Goal: Task Accomplishment & Management: Use online tool/utility

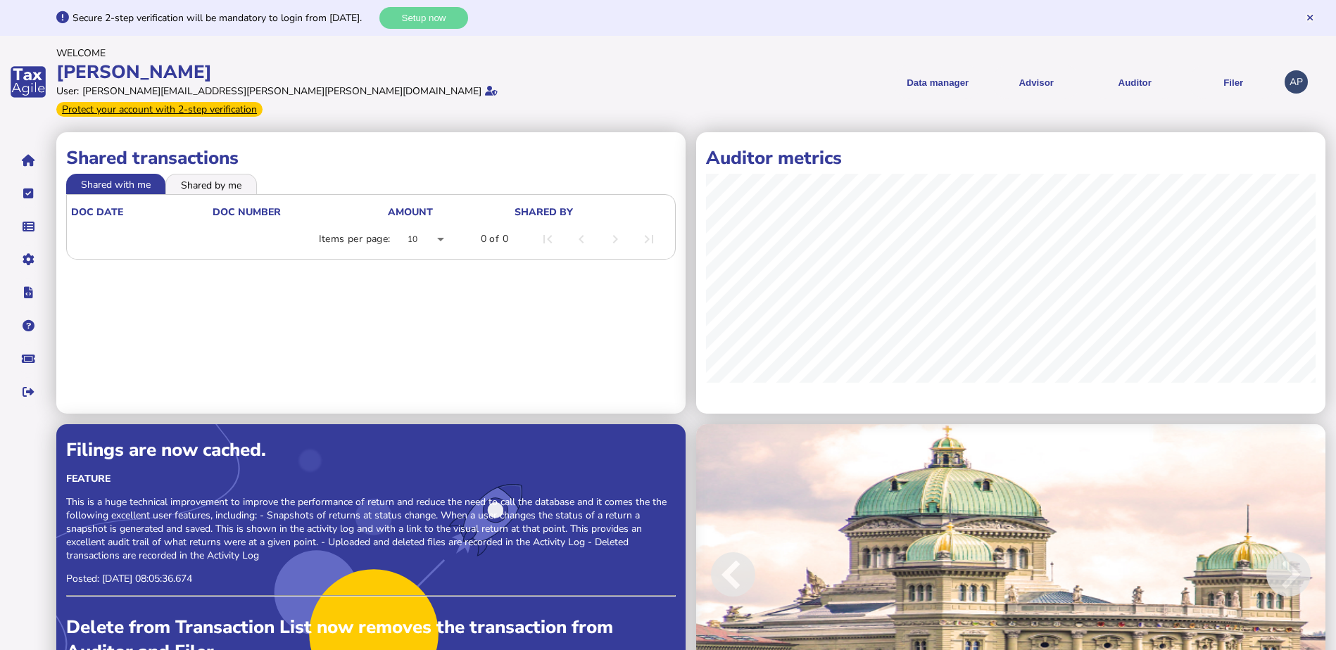
scroll to position [49, 0]
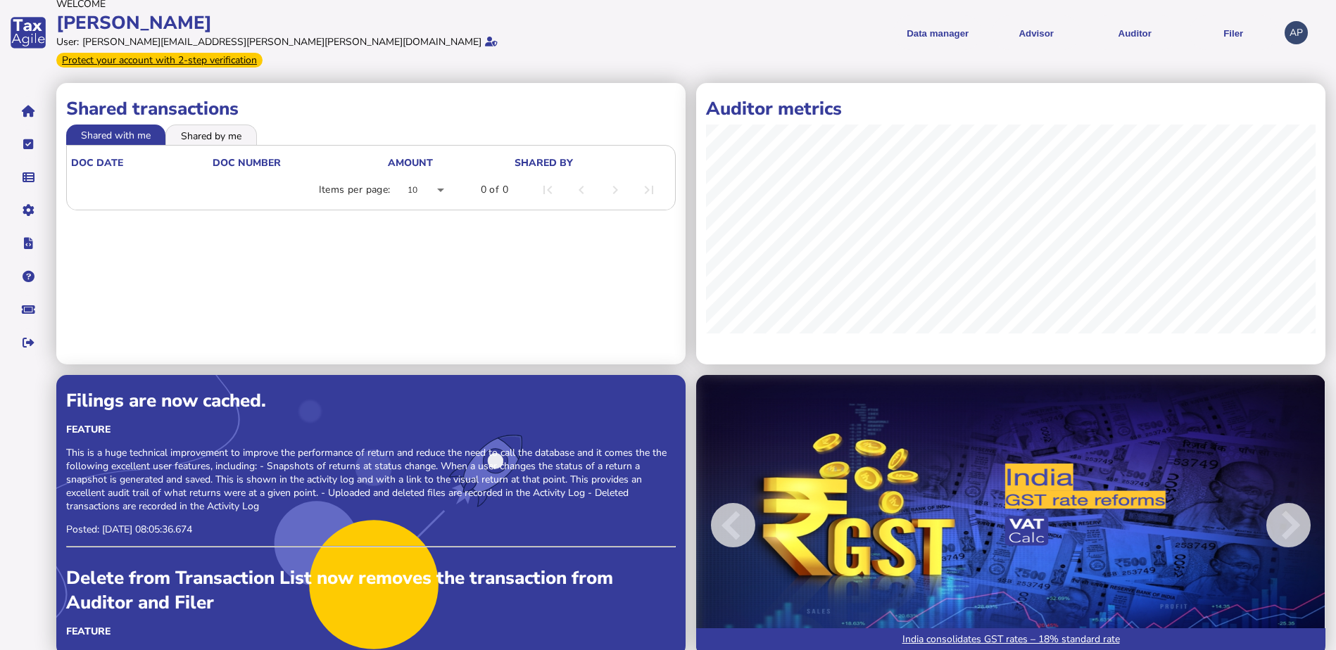
click at [995, 629] on link "India consolidates GST rates – 18% standard rate" at bounding box center [1010, 643] width 629 height 28
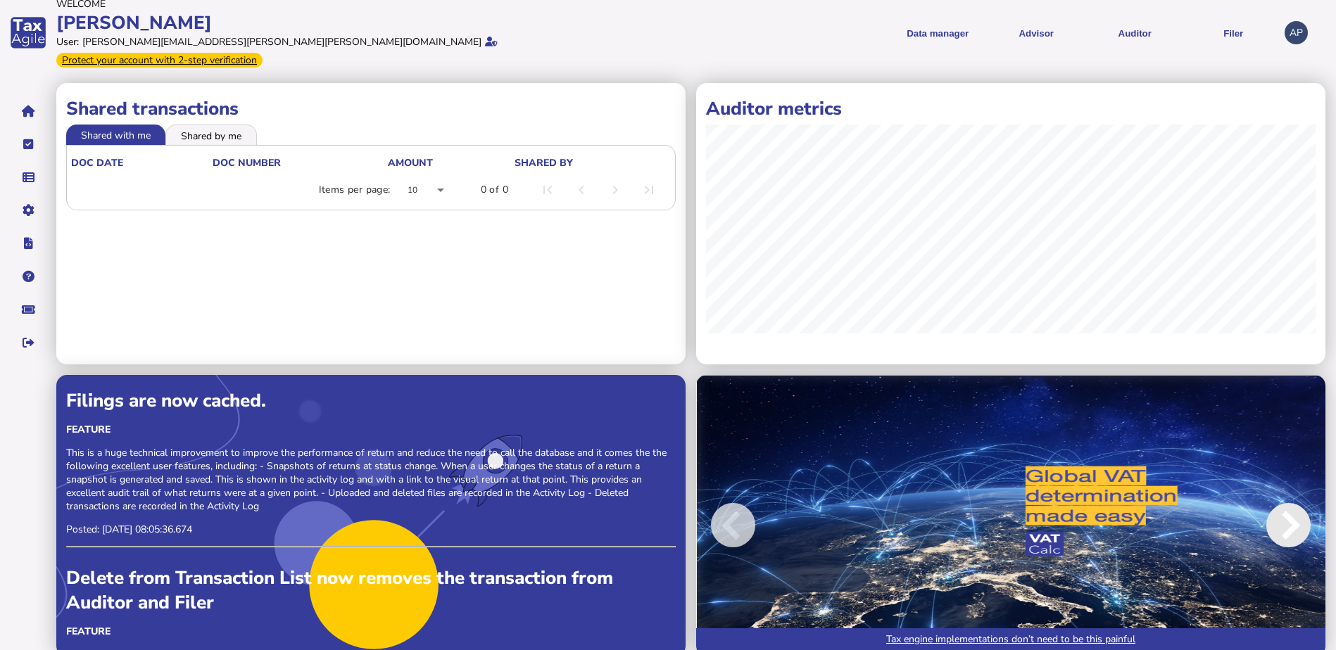
click at [1293, 503] on span at bounding box center [1288, 525] width 44 height 44
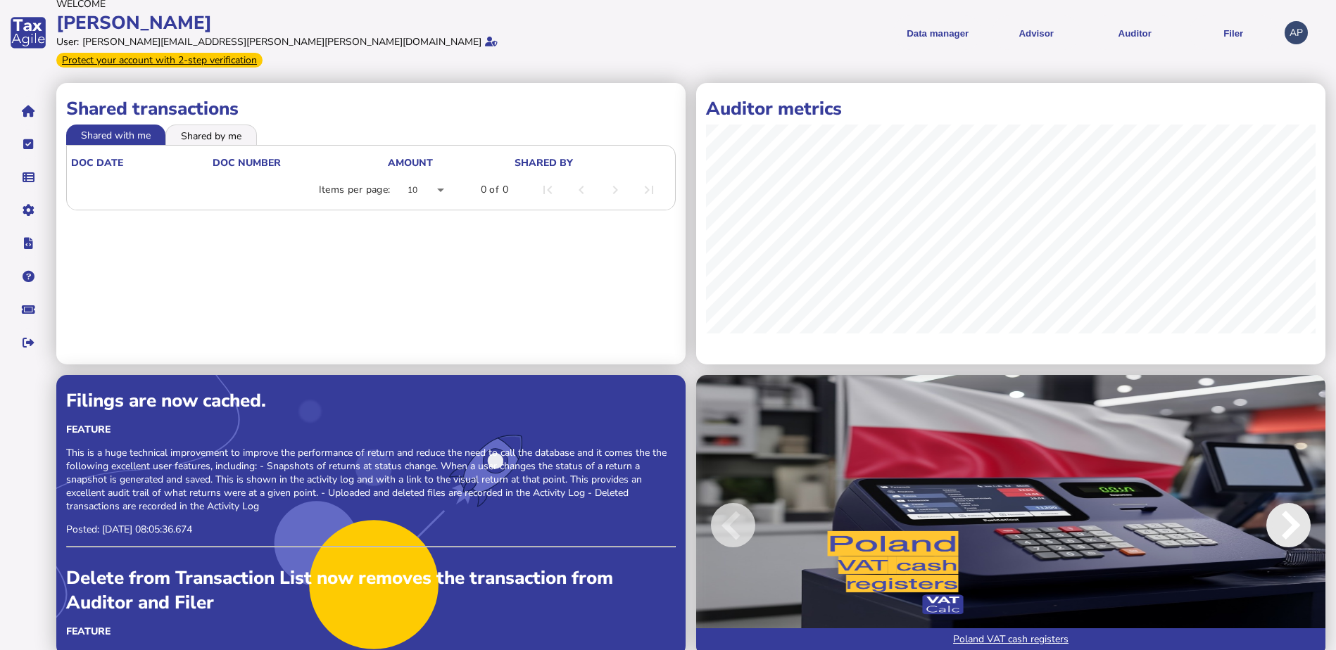
click at [1293, 503] on span at bounding box center [1288, 525] width 44 height 44
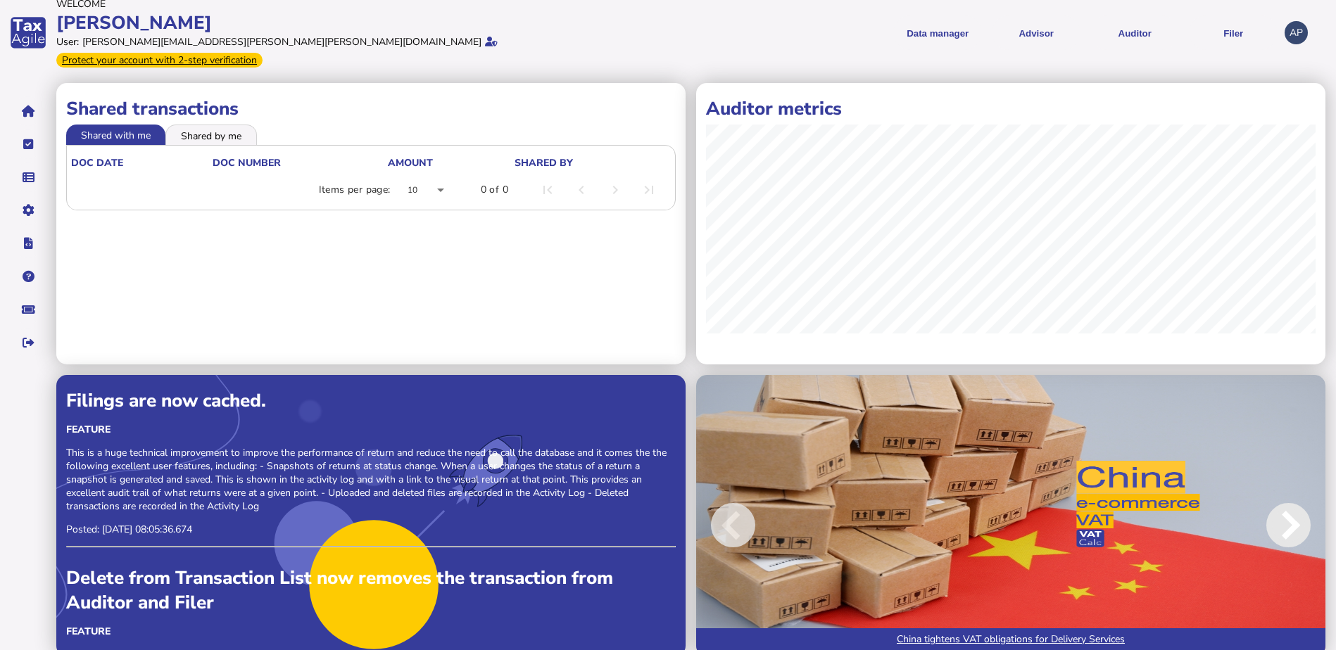
click at [1293, 503] on span at bounding box center [1288, 525] width 44 height 44
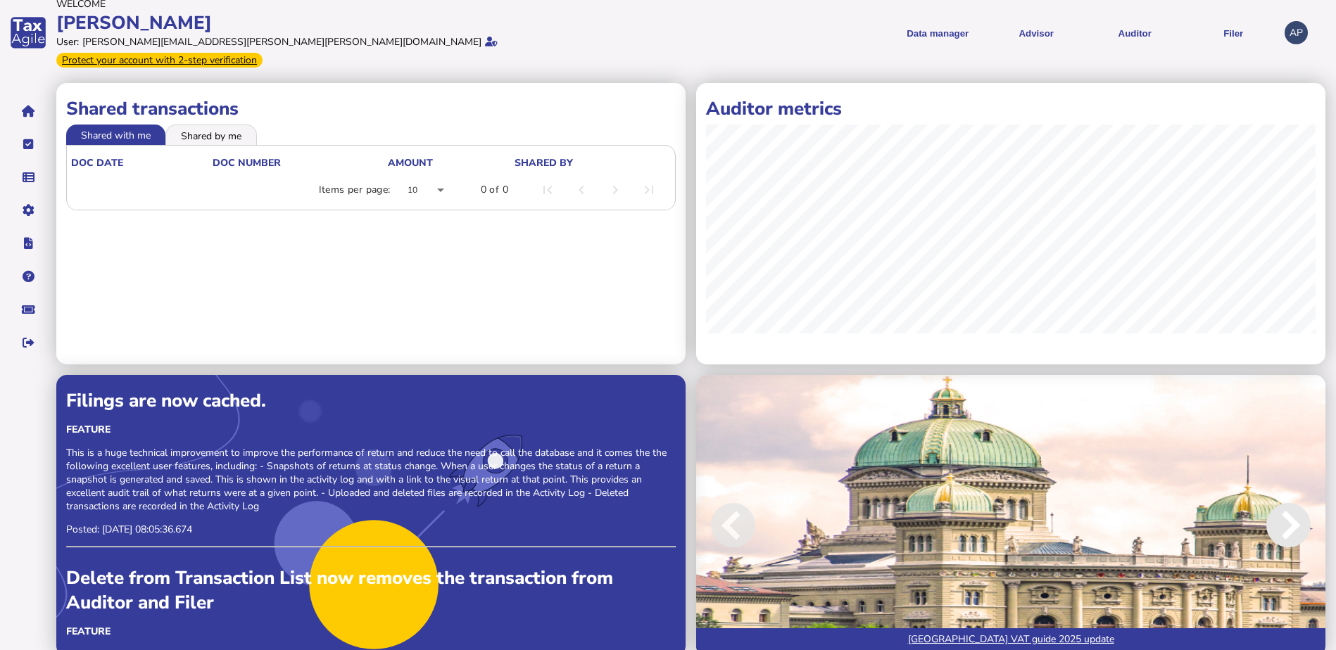
click at [1293, 503] on span at bounding box center [1288, 525] width 44 height 44
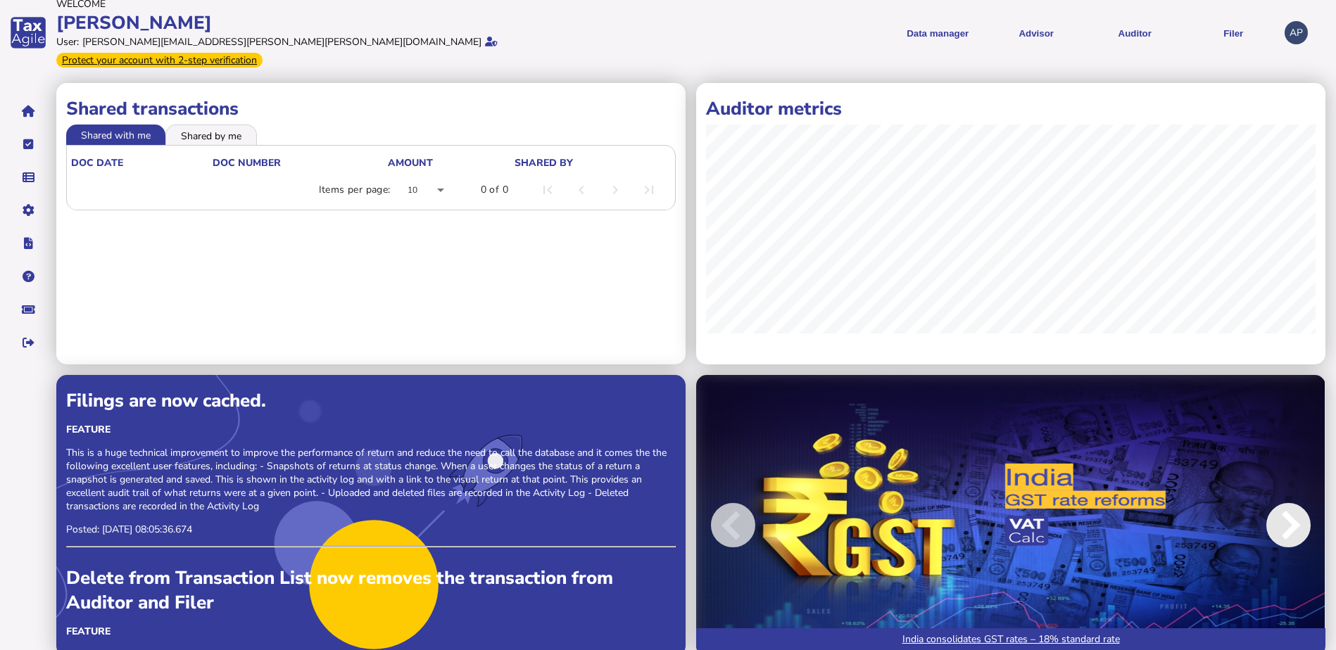
click at [1293, 503] on span at bounding box center [1288, 525] width 44 height 44
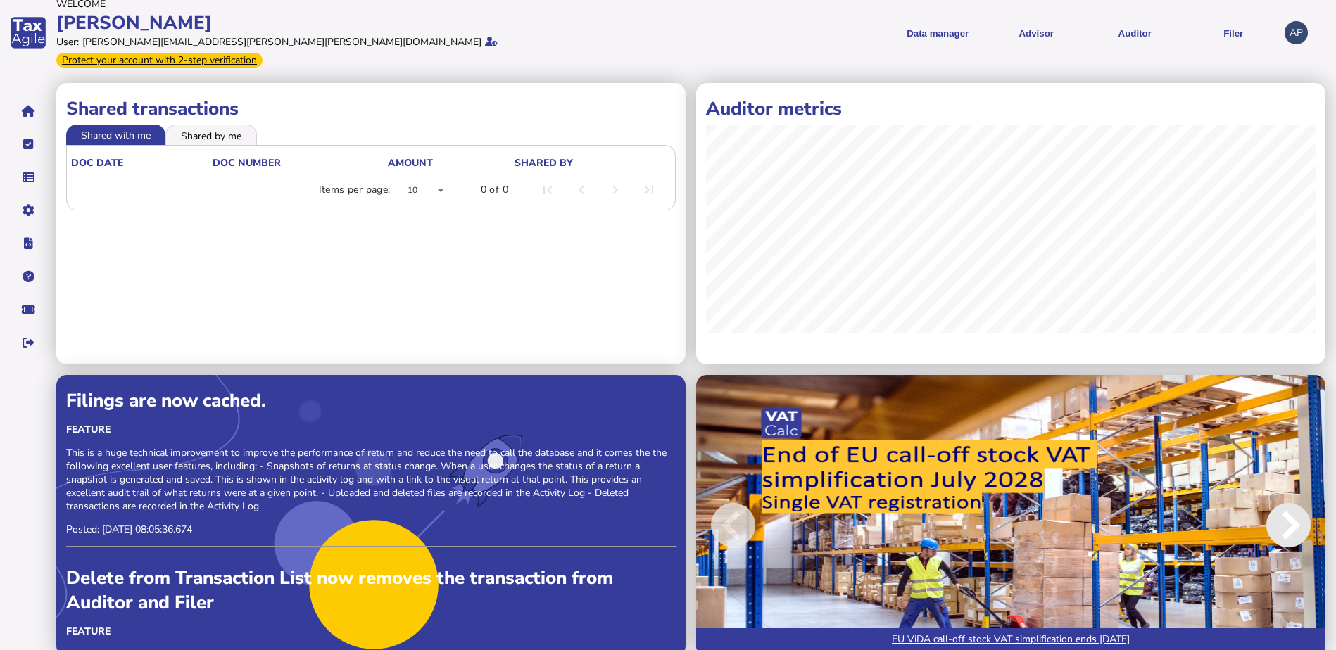
click at [1293, 503] on span at bounding box center [1288, 525] width 44 height 44
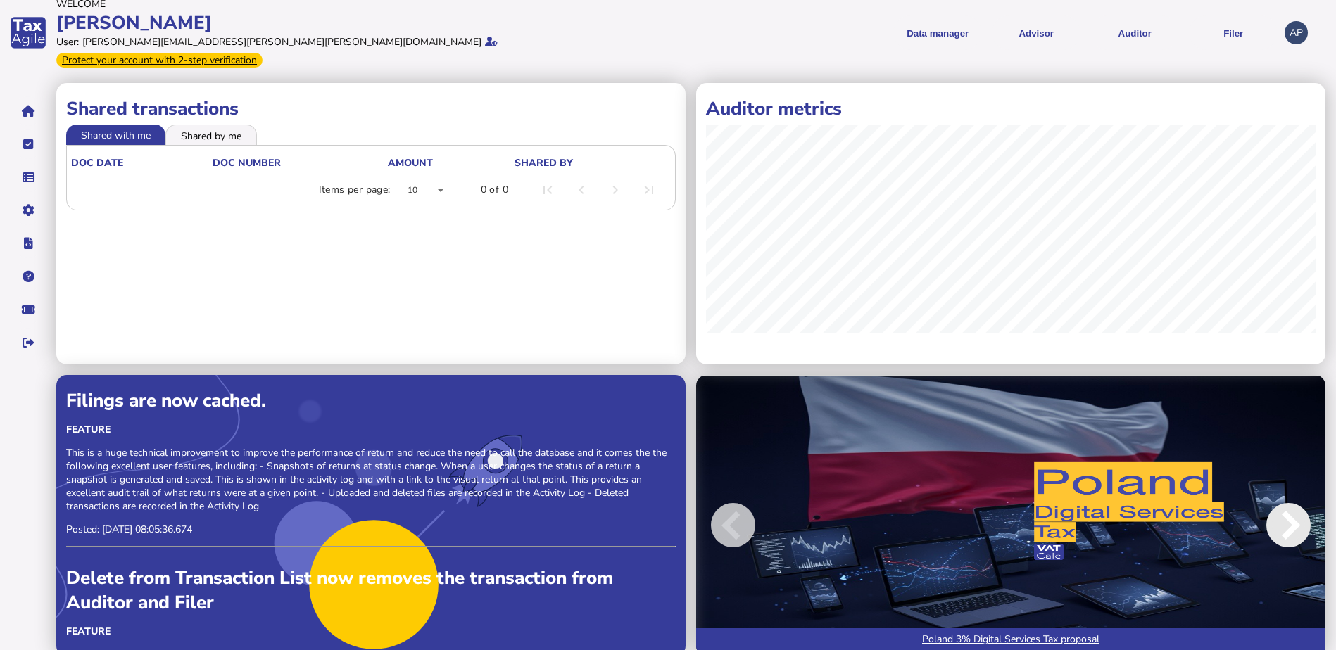
click at [1293, 503] on span at bounding box center [1288, 525] width 44 height 44
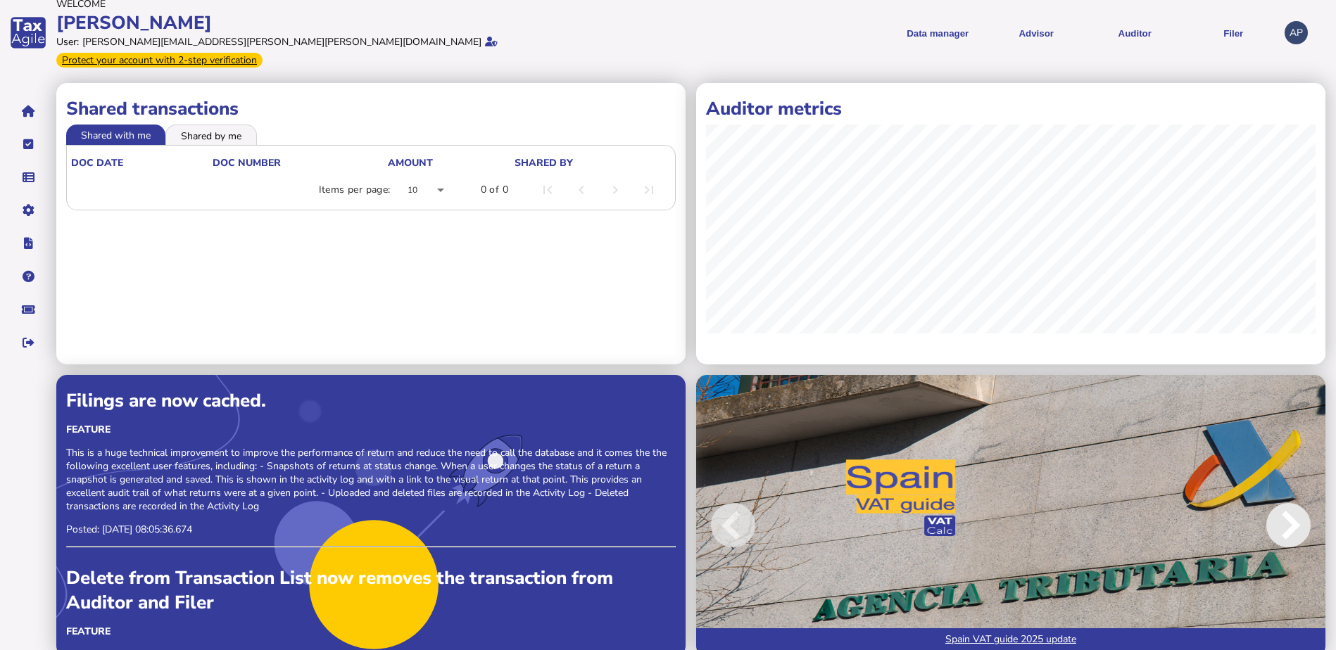
click at [1293, 503] on span at bounding box center [1288, 525] width 44 height 44
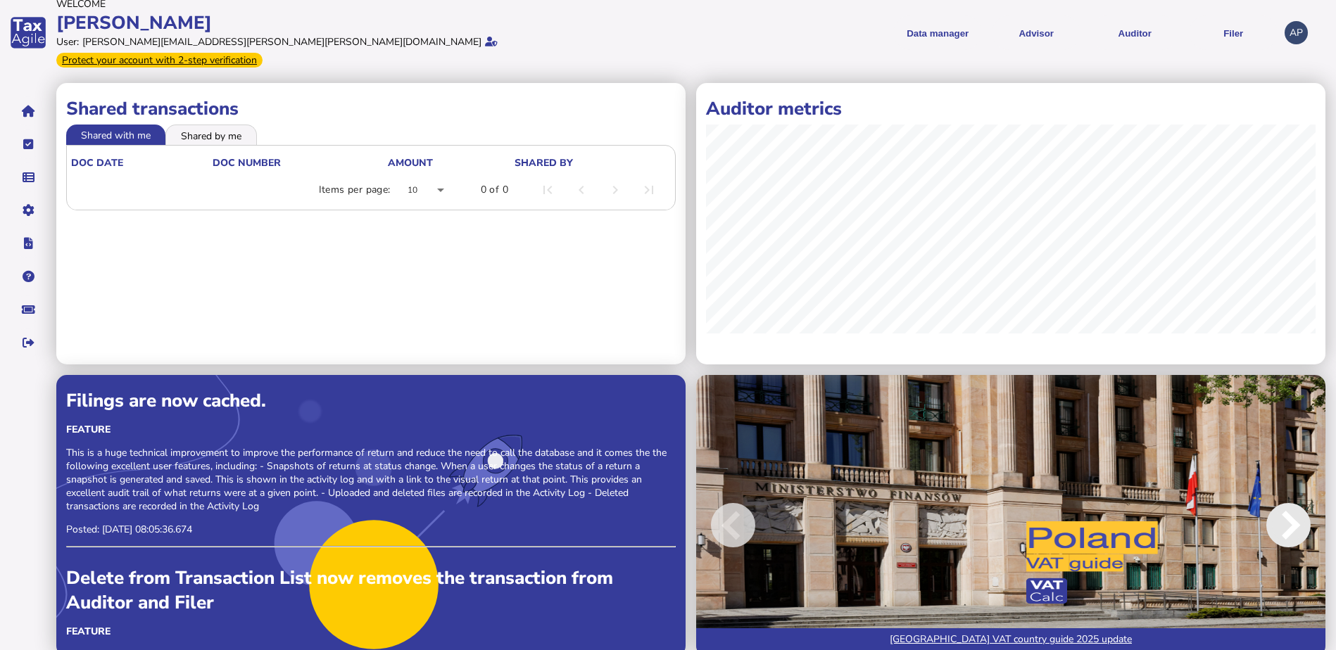
click at [1293, 503] on span at bounding box center [1288, 525] width 44 height 44
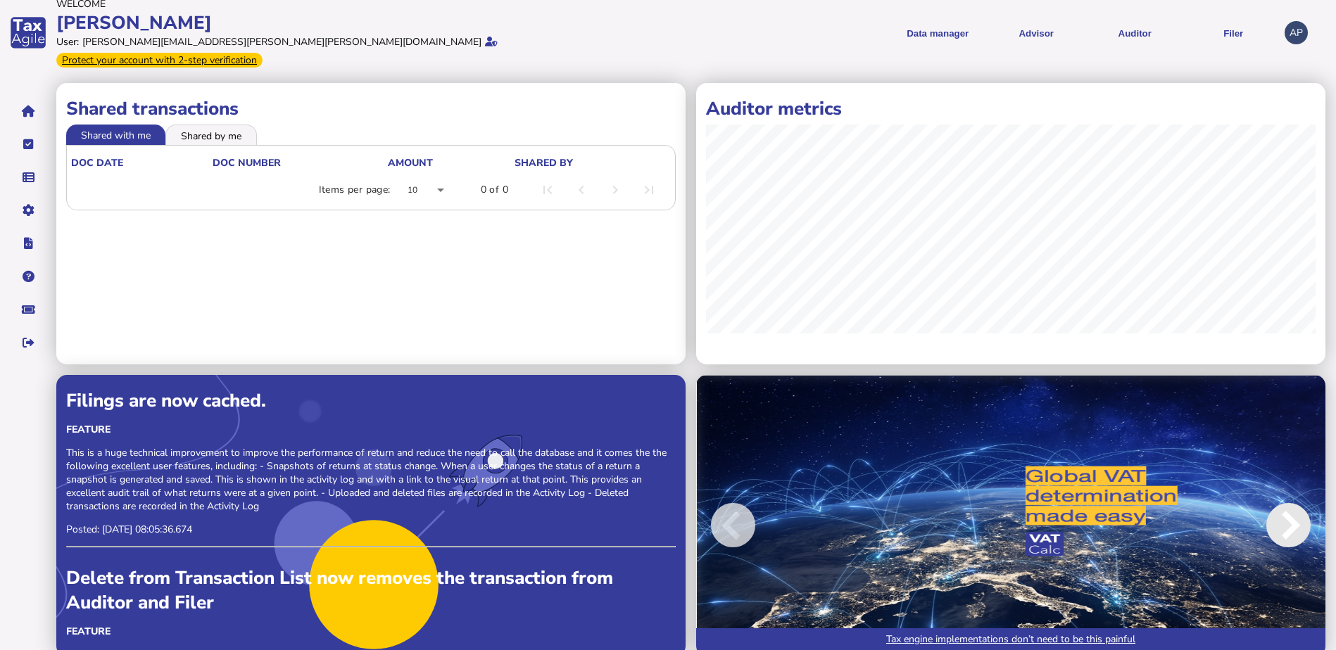
click at [1293, 503] on span at bounding box center [1288, 525] width 44 height 44
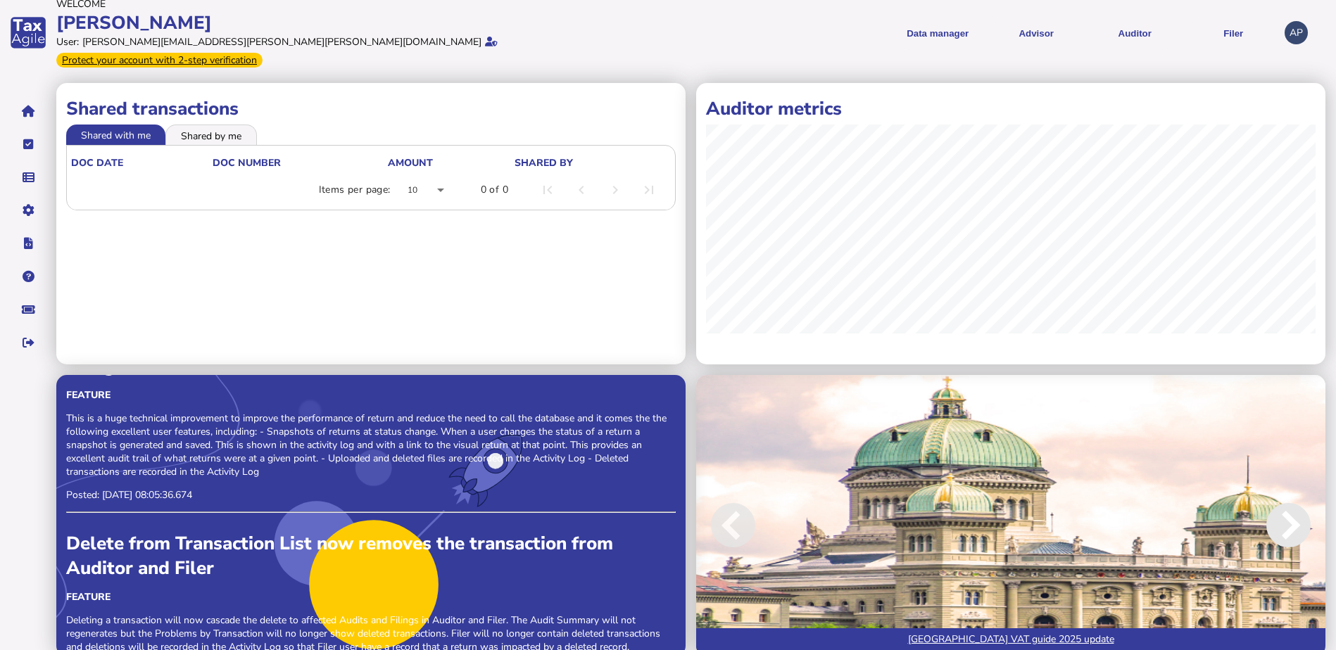
scroll to position [0, 0]
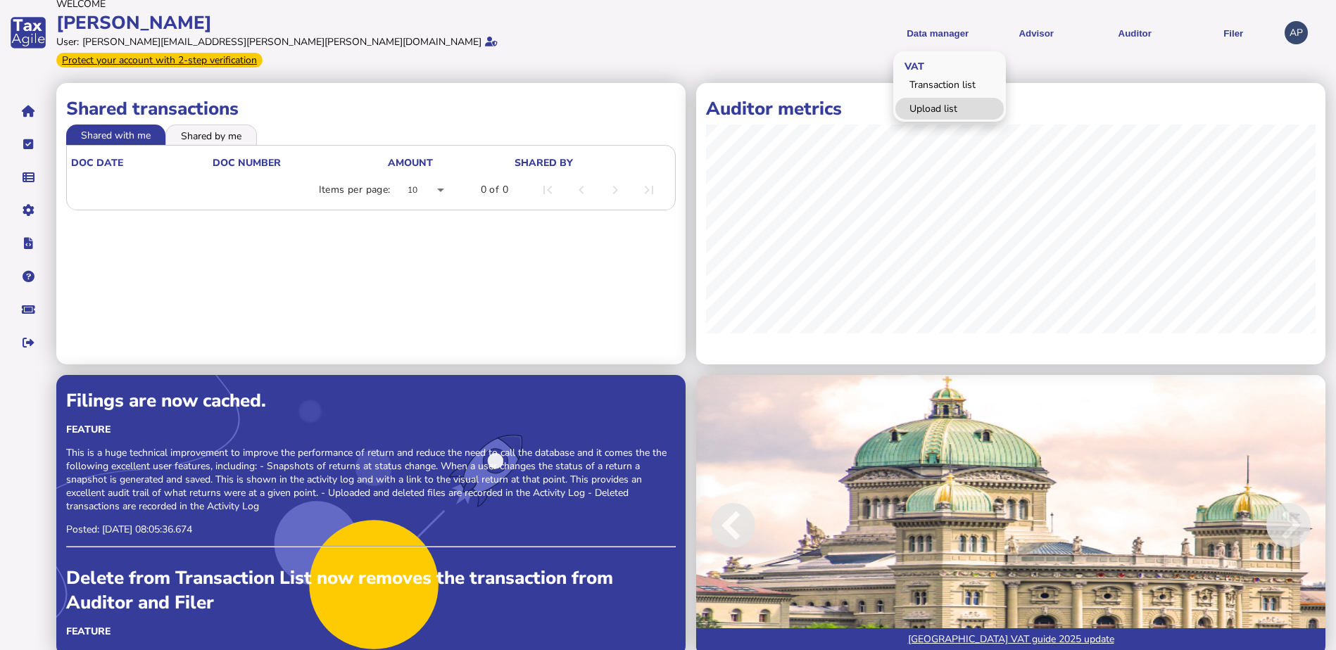
click at [920, 103] on link "Upload list" at bounding box center [949, 109] width 108 height 22
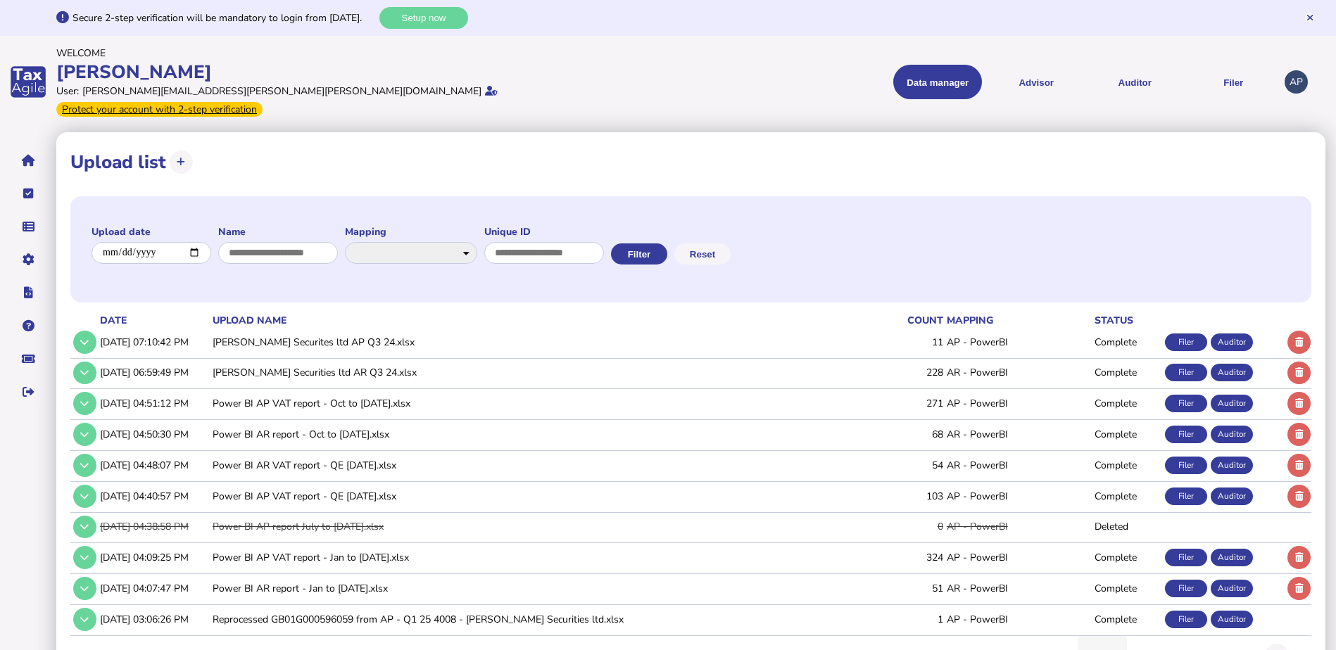
click at [1117, 648] on icon at bounding box center [1112, 656] width 17 height 17
click at [1097, 527] on span "20" at bounding box center [1095, 529] width 12 height 17
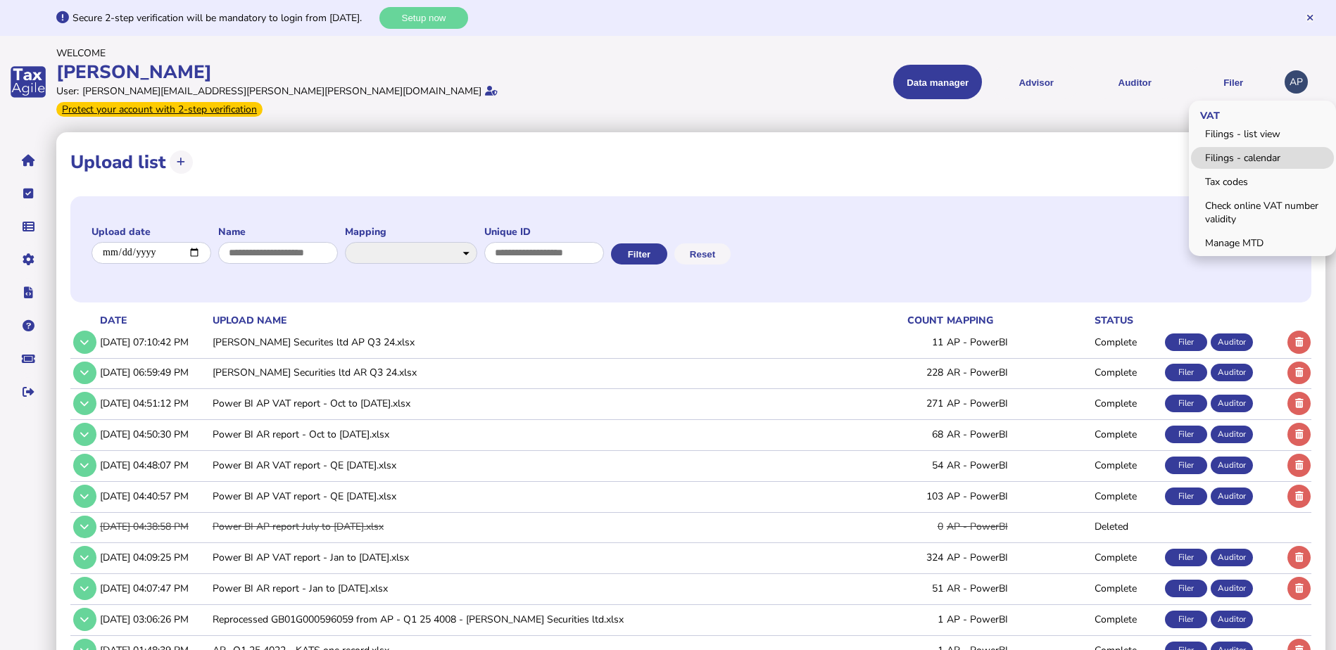
click at [1231, 149] on link "Filings - calendar" at bounding box center [1262, 158] width 143 height 22
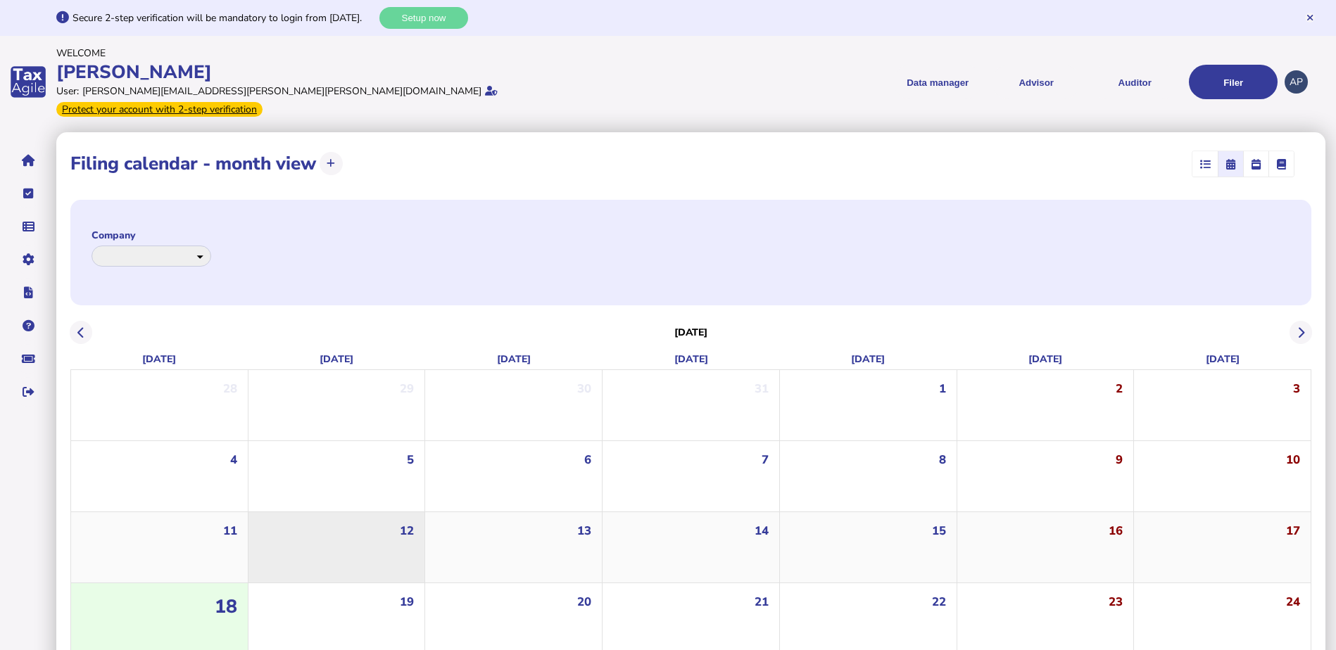
select select "**********"
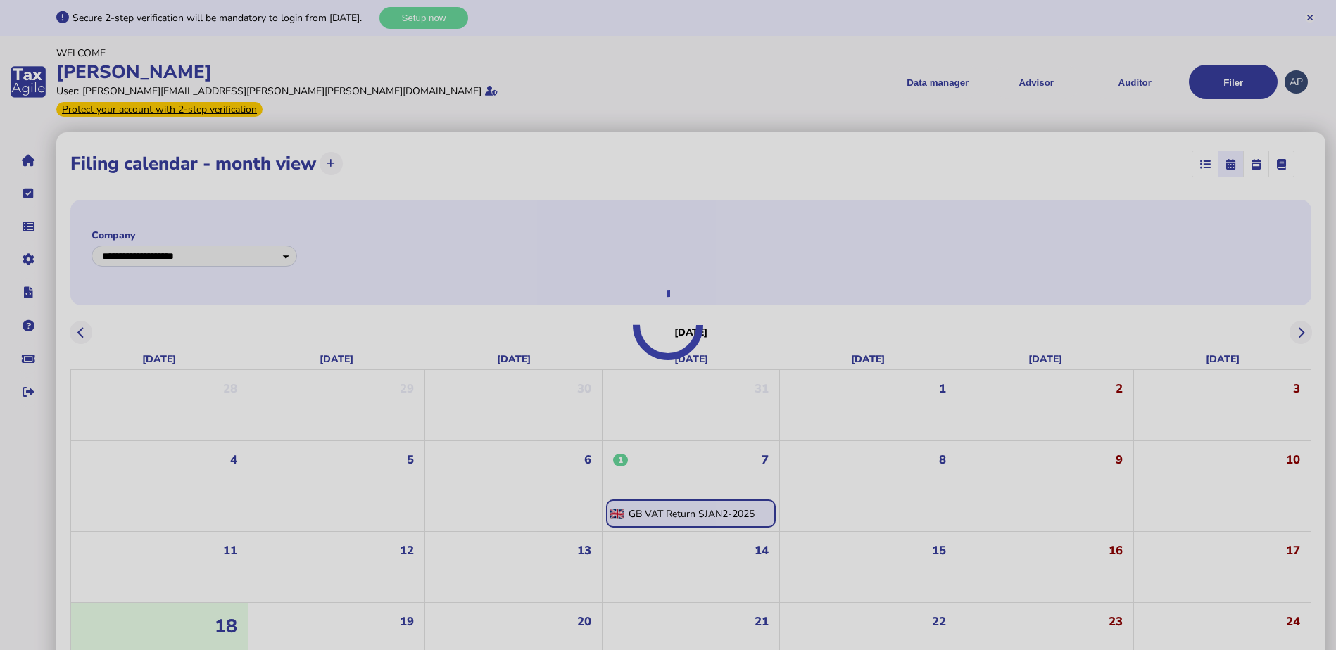
click at [707, 499] on div at bounding box center [668, 325] width 1336 height 650
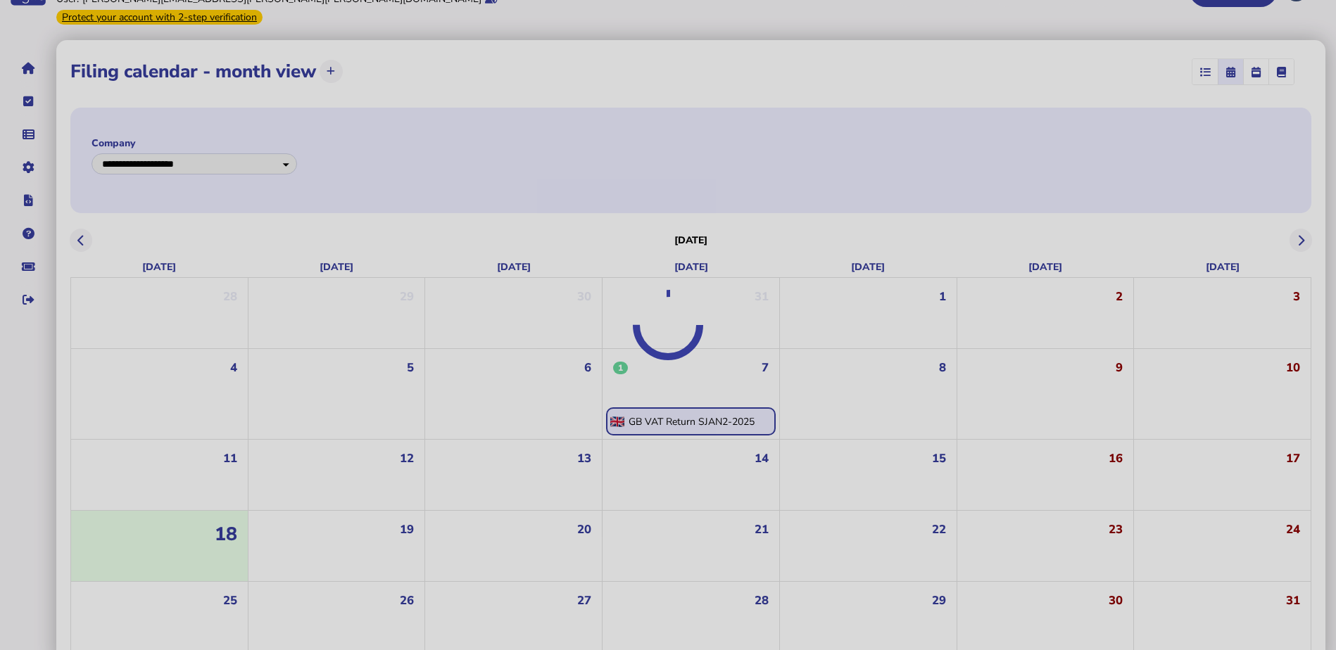
click at [749, 146] on div at bounding box center [668, 325] width 1336 height 650
click at [669, 405] on div at bounding box center [668, 325] width 1336 height 650
click at [1254, 58] on div at bounding box center [668, 325] width 1336 height 650
click at [976, 168] on div at bounding box center [668, 325] width 1336 height 650
click at [807, 118] on div at bounding box center [668, 325] width 1336 height 650
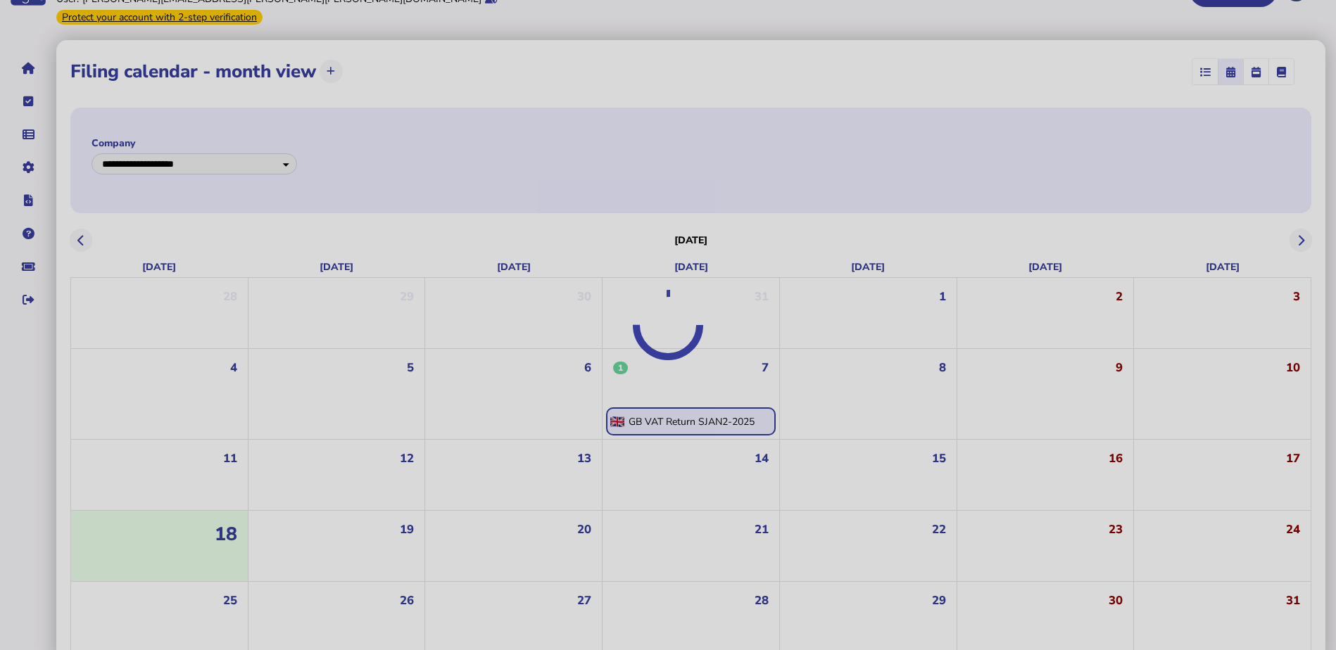
click at [39, 58] on div at bounding box center [668, 325] width 1336 height 650
click at [25, 51] on div at bounding box center [668, 325] width 1336 height 650
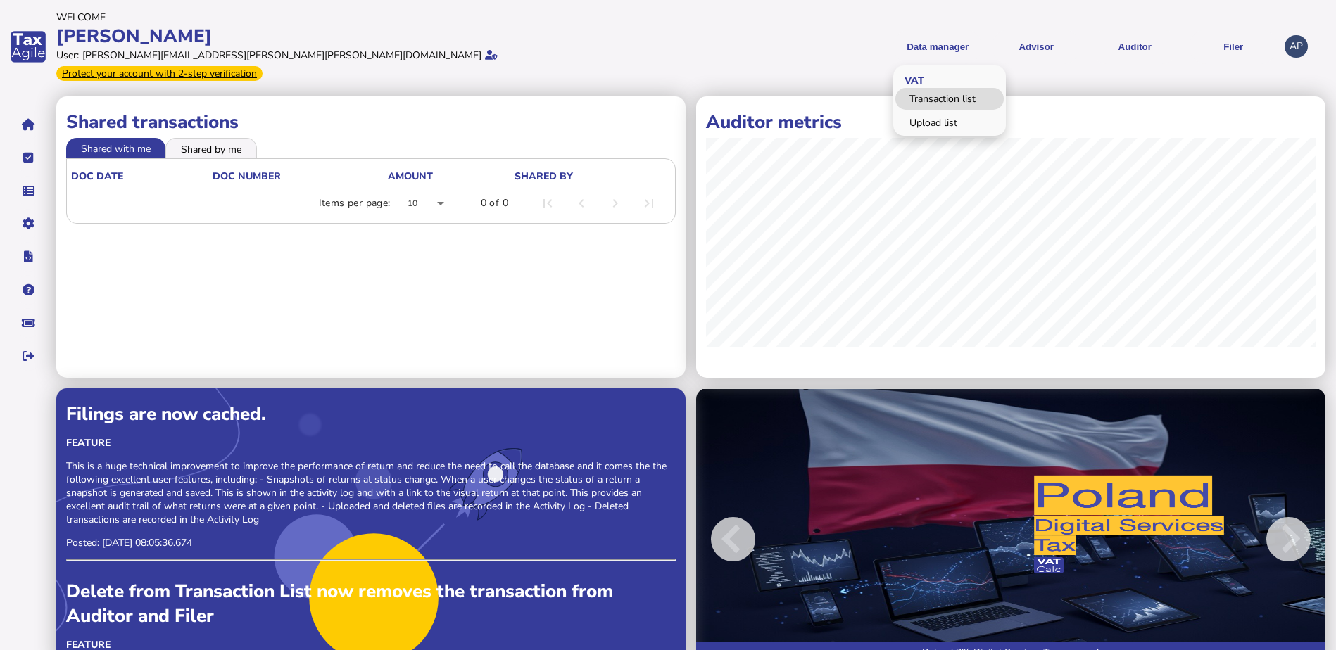
click at [940, 92] on link "Transaction list" at bounding box center [949, 99] width 108 height 22
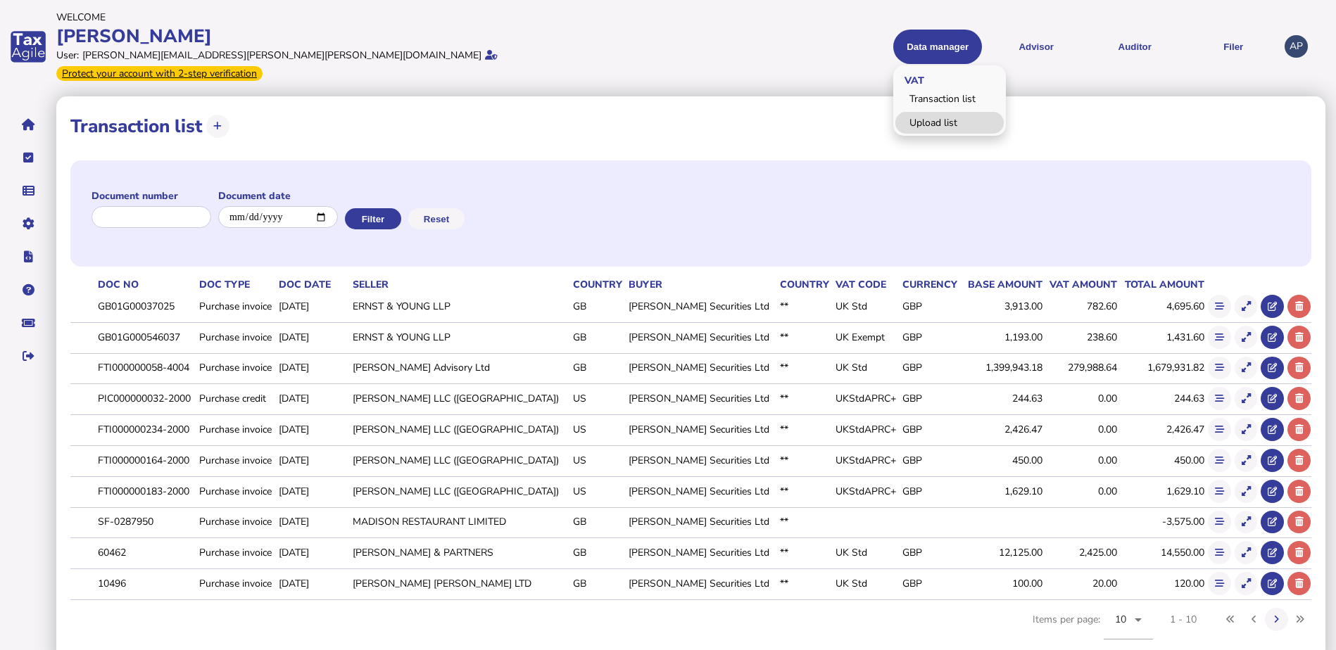
click at [938, 125] on link "Upload list" at bounding box center [949, 123] width 108 height 22
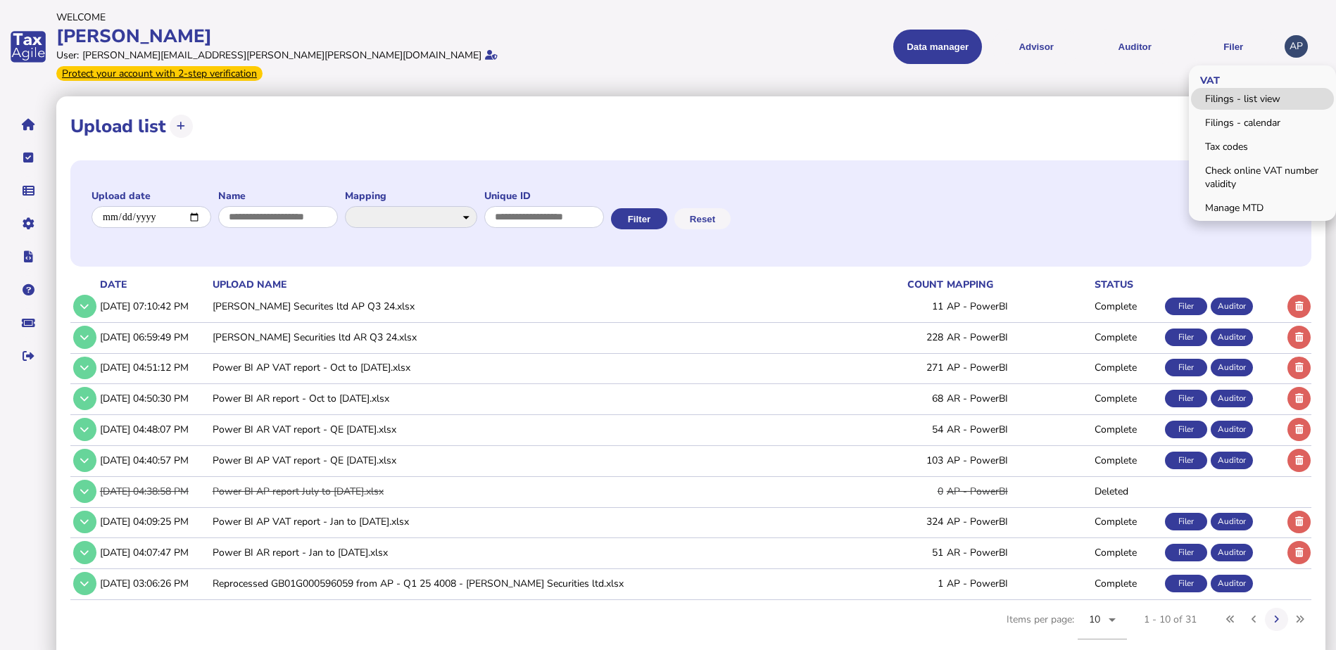
click at [1234, 92] on link "Filings - list view" at bounding box center [1262, 99] width 143 height 22
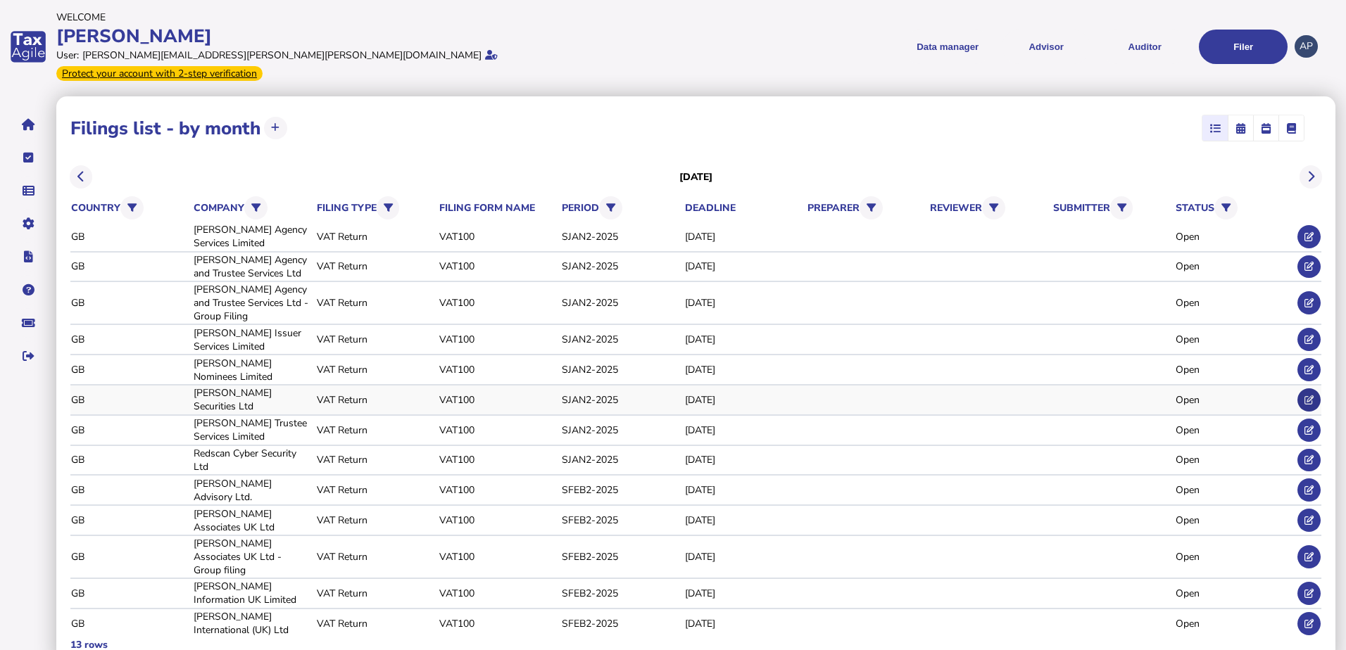
click at [1309, 396] on icon at bounding box center [1308, 400] width 9 height 9
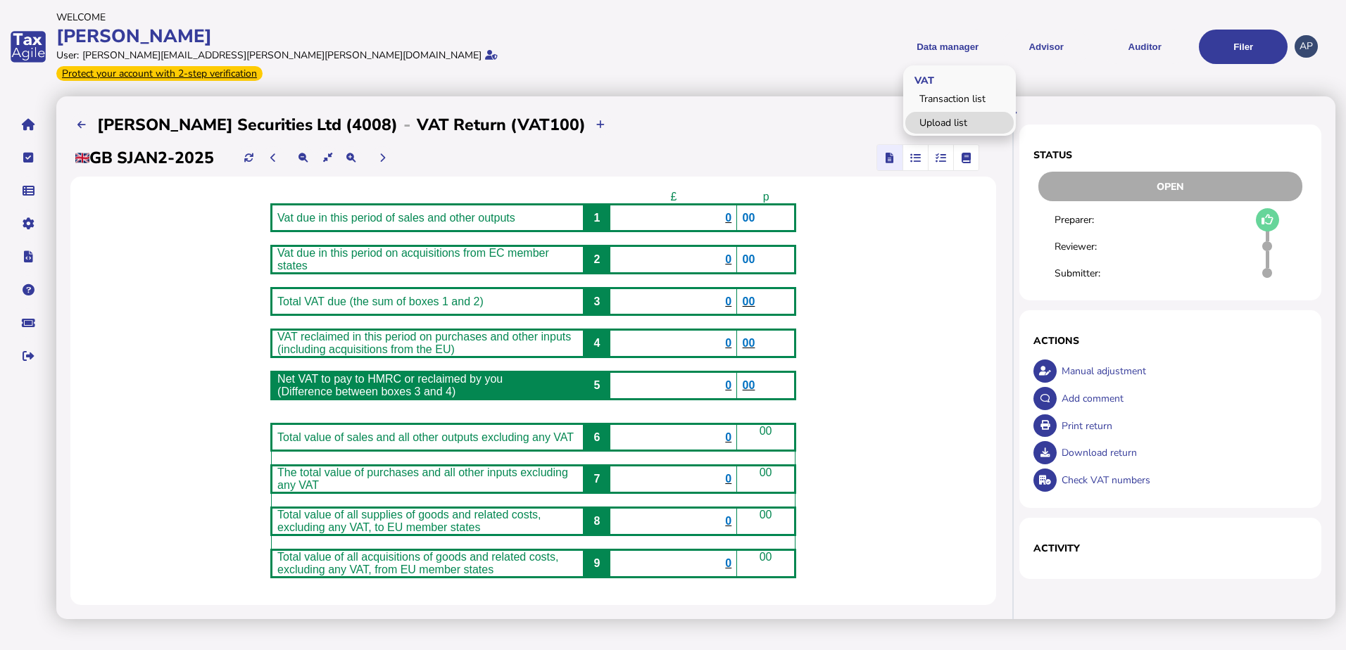
click at [938, 115] on link "Upload list" at bounding box center [959, 123] width 108 height 22
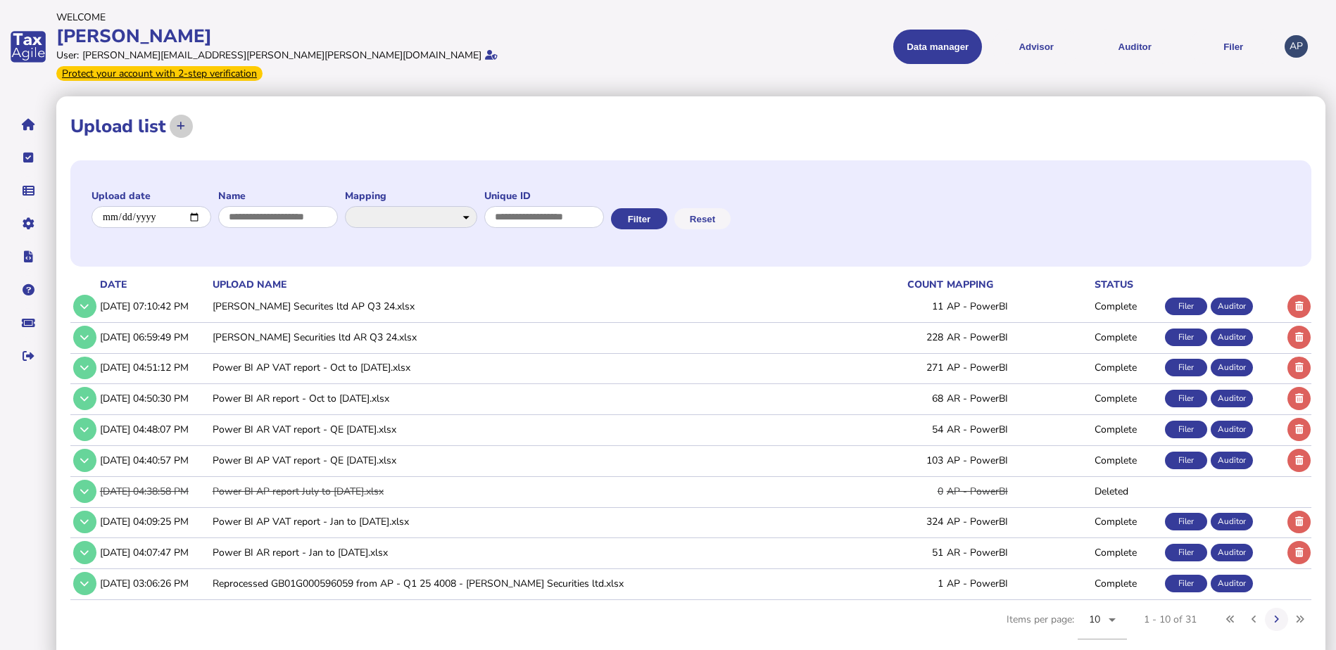
click at [184, 122] on icon at bounding box center [181, 126] width 8 height 9
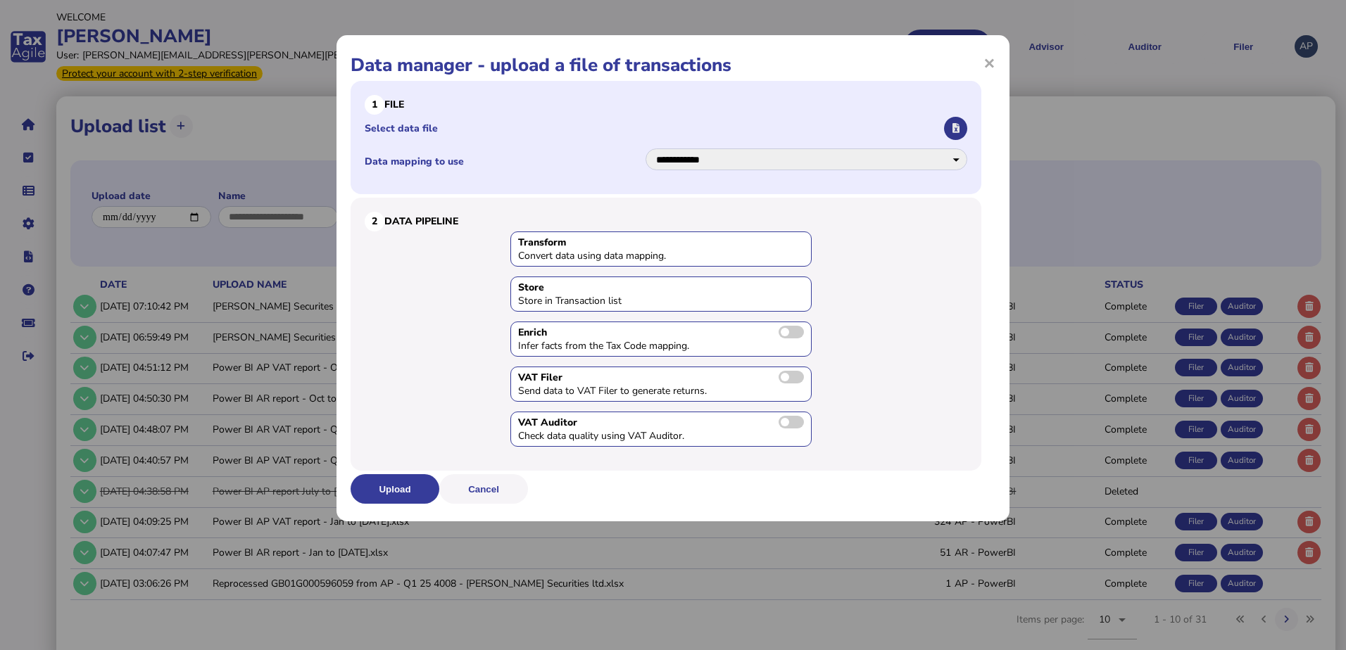
click at [955, 125] on icon "button" at bounding box center [955, 128] width 7 height 9
drag, startPoint x: 946, startPoint y: 158, endPoint x: 926, endPoint y: 168, distance: 22.4
click at [946, 158] on select "**********" at bounding box center [807, 160] width 322 height 22
click at [646, 149] on select "**********" at bounding box center [807, 160] width 322 height 22
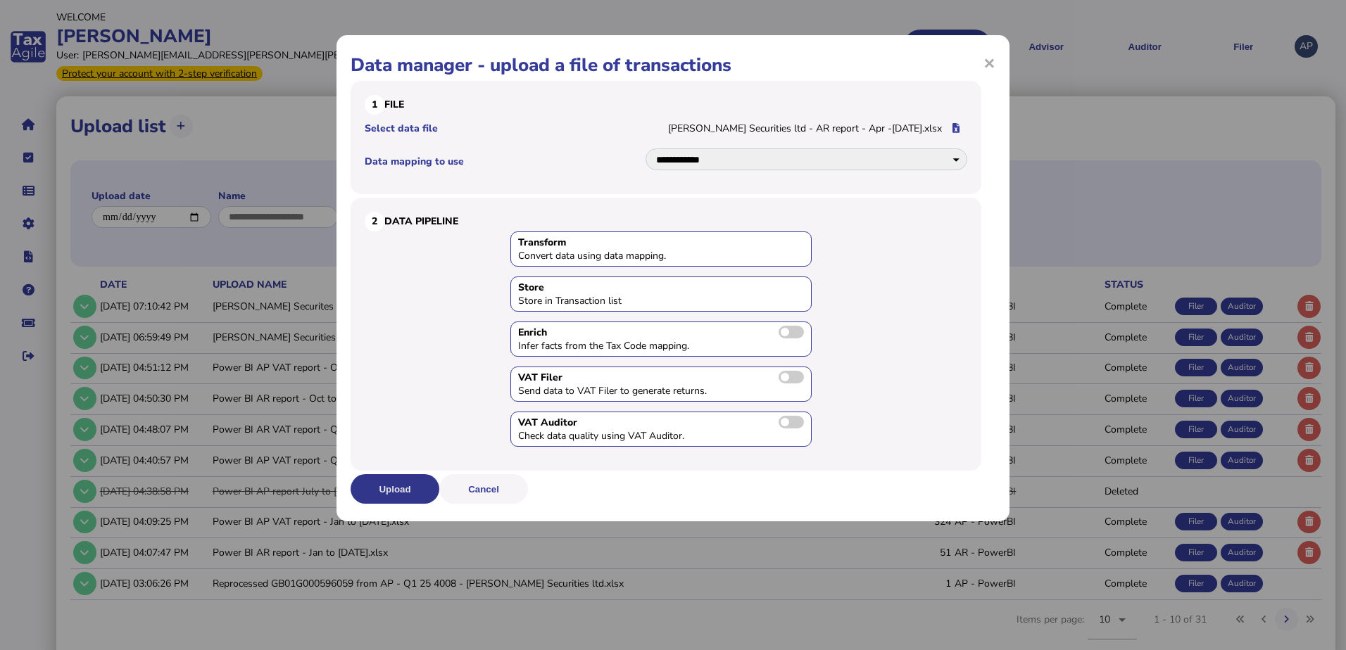
click at [389, 488] on button "Upload" at bounding box center [395, 489] width 89 height 30
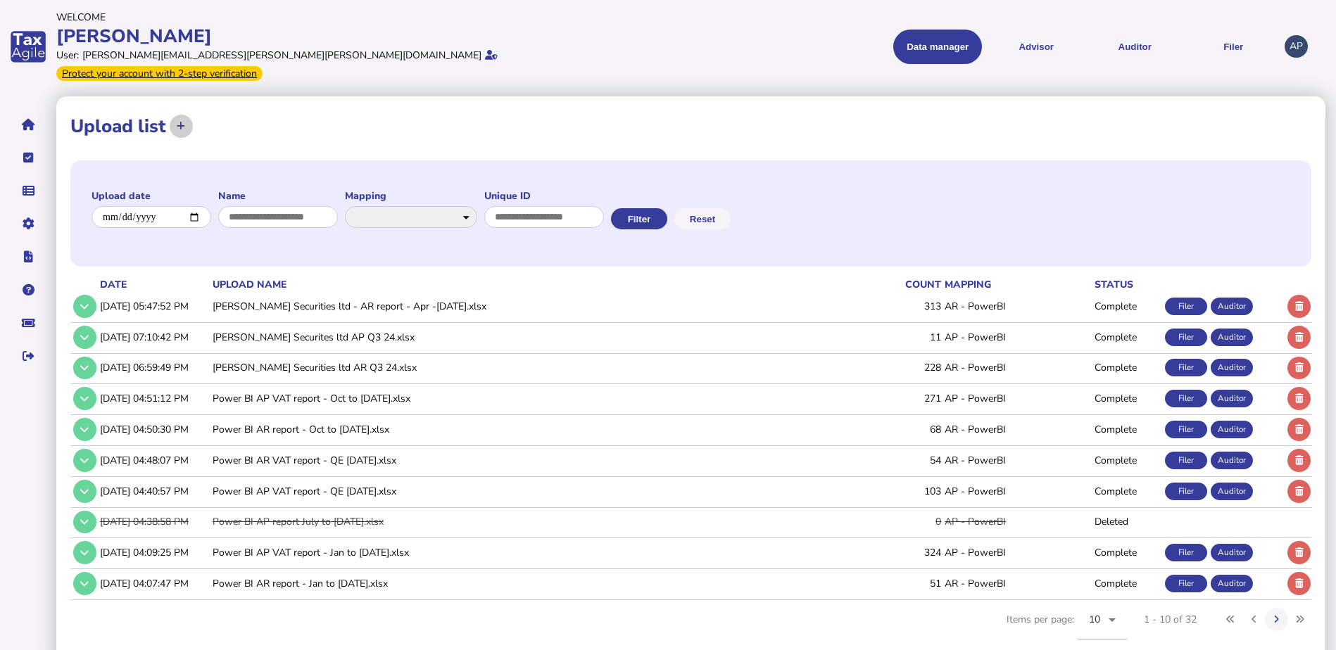
click at [182, 115] on button at bounding box center [181, 126] width 23 height 23
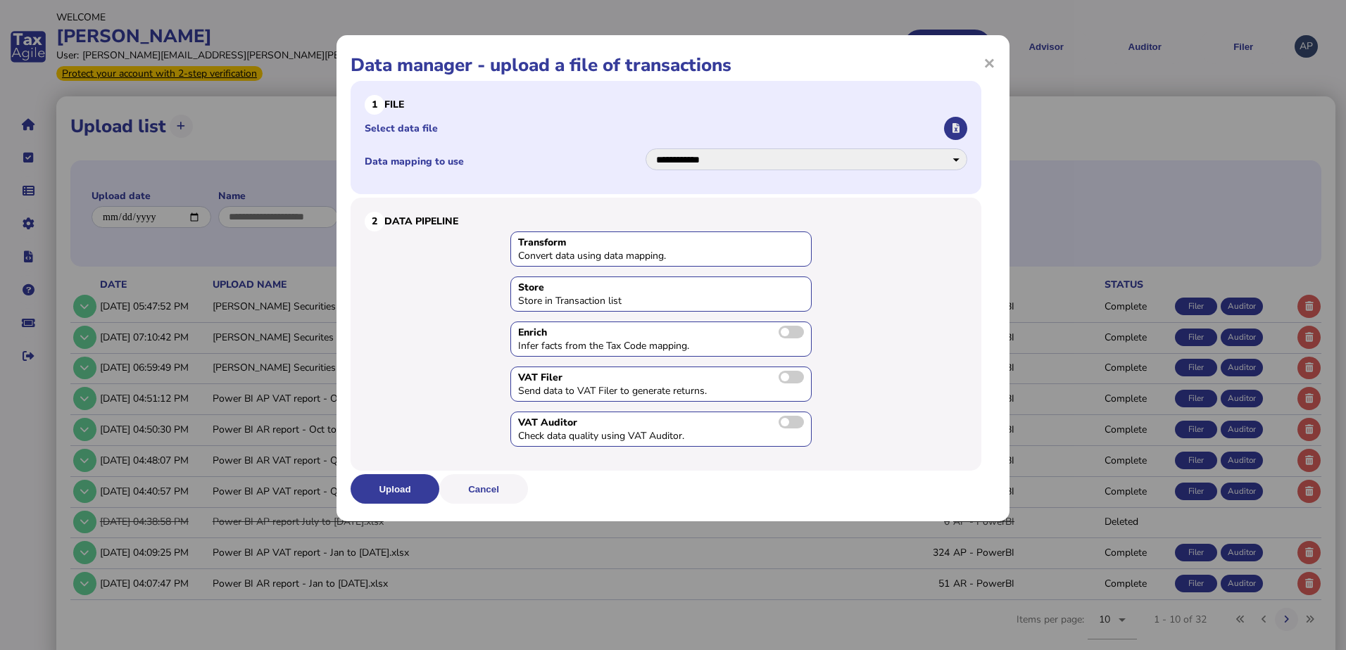
click at [956, 131] on icon "button" at bounding box center [955, 128] width 7 height 9
drag, startPoint x: 954, startPoint y: 156, endPoint x: 941, endPoint y: 161, distance: 13.9
click at [954, 156] on select "**********" at bounding box center [807, 160] width 322 height 22
select select "**********"
click at [646, 149] on select "**********" at bounding box center [807, 160] width 322 height 22
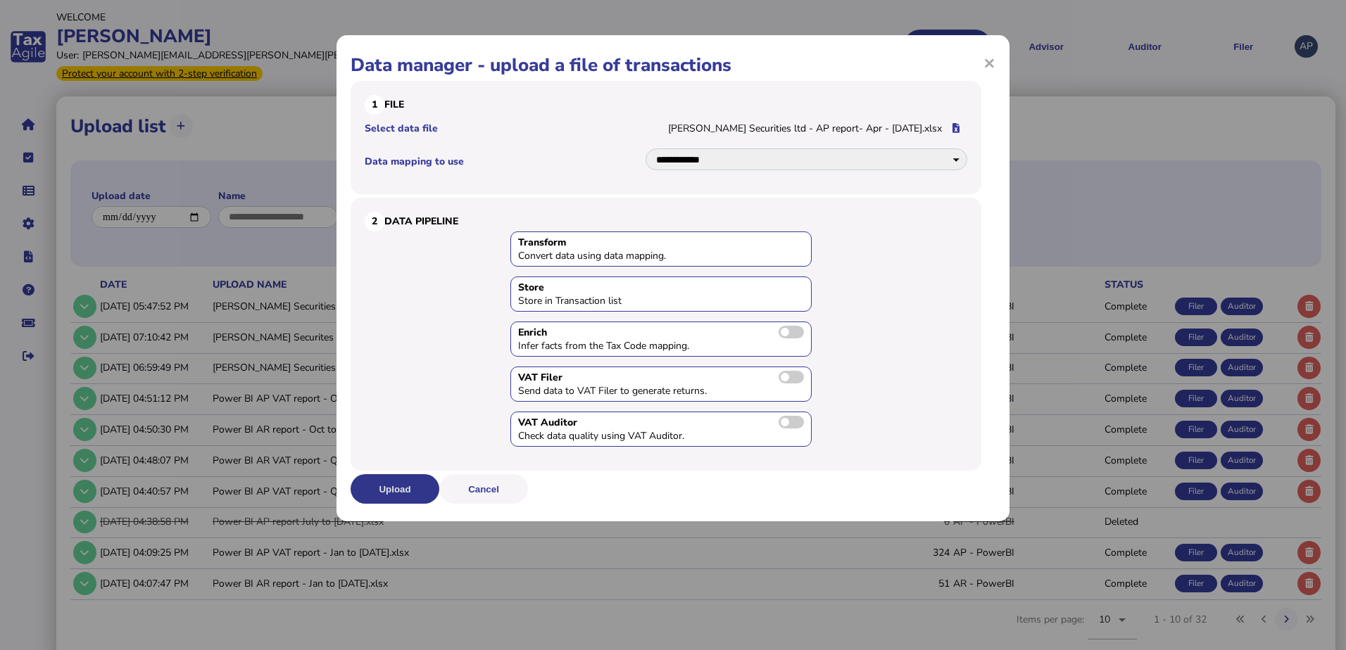
click at [415, 484] on button "Upload" at bounding box center [395, 489] width 89 height 30
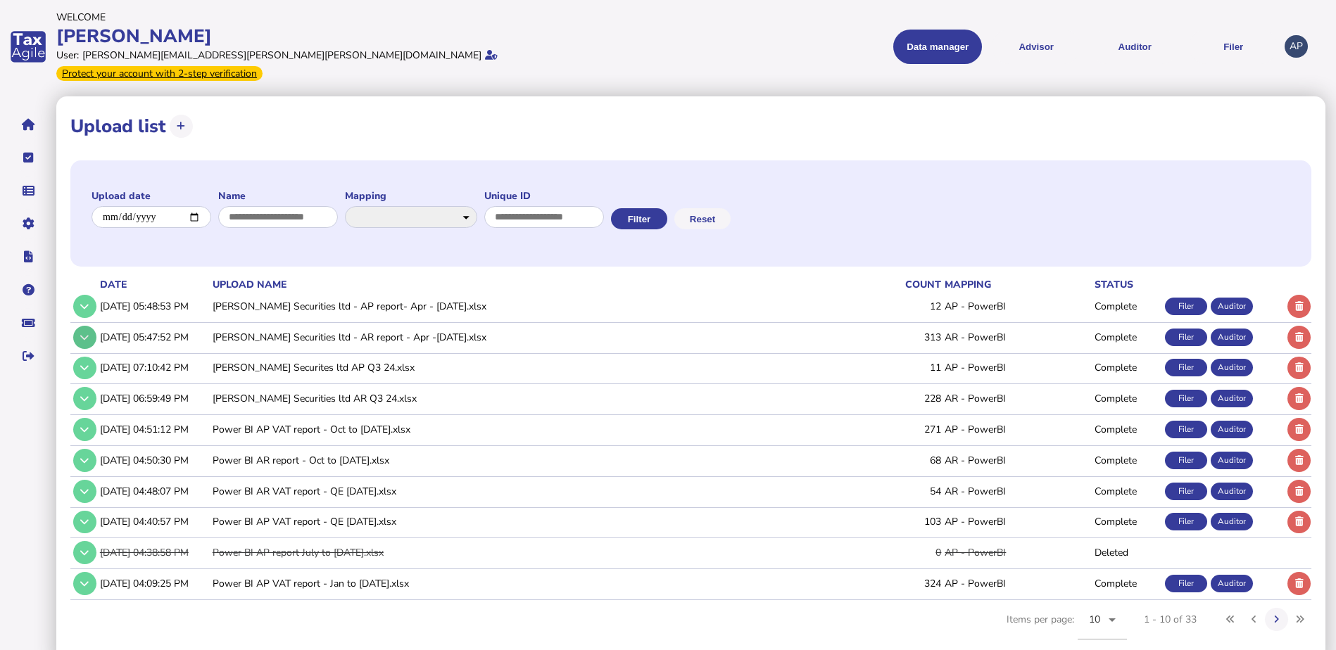
click at [83, 333] on icon at bounding box center [84, 337] width 8 height 9
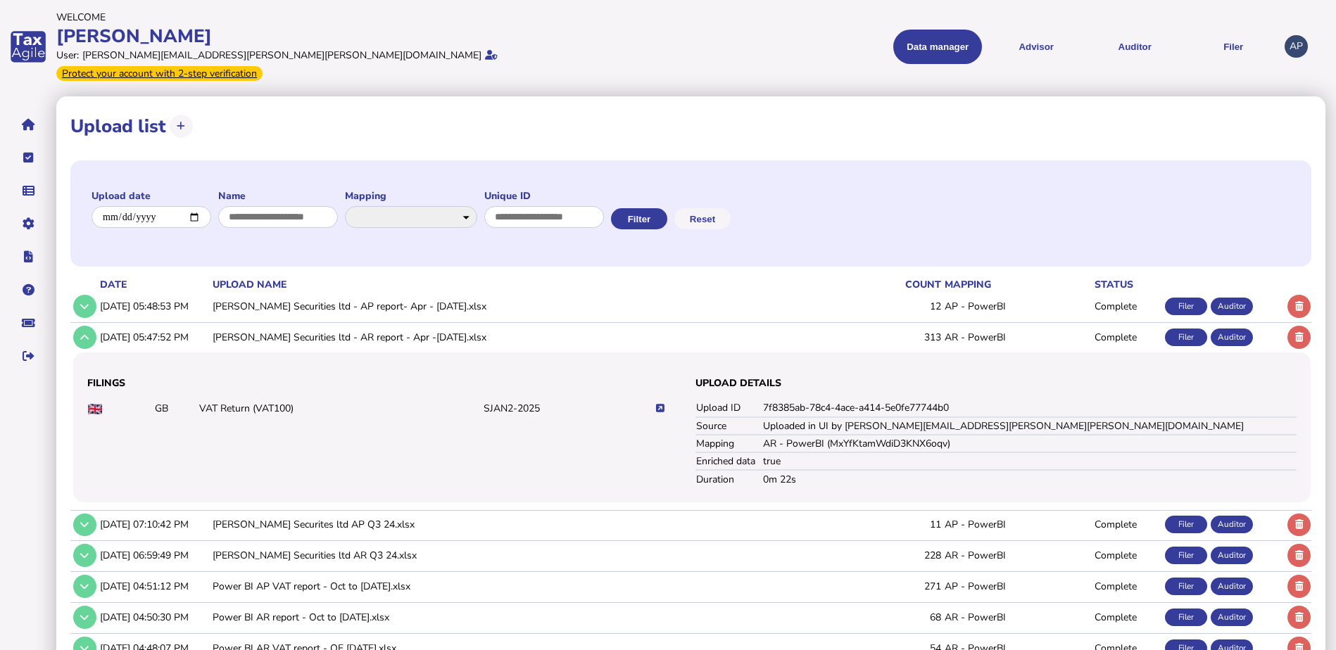
click at [660, 404] on icon at bounding box center [660, 408] width 8 height 9
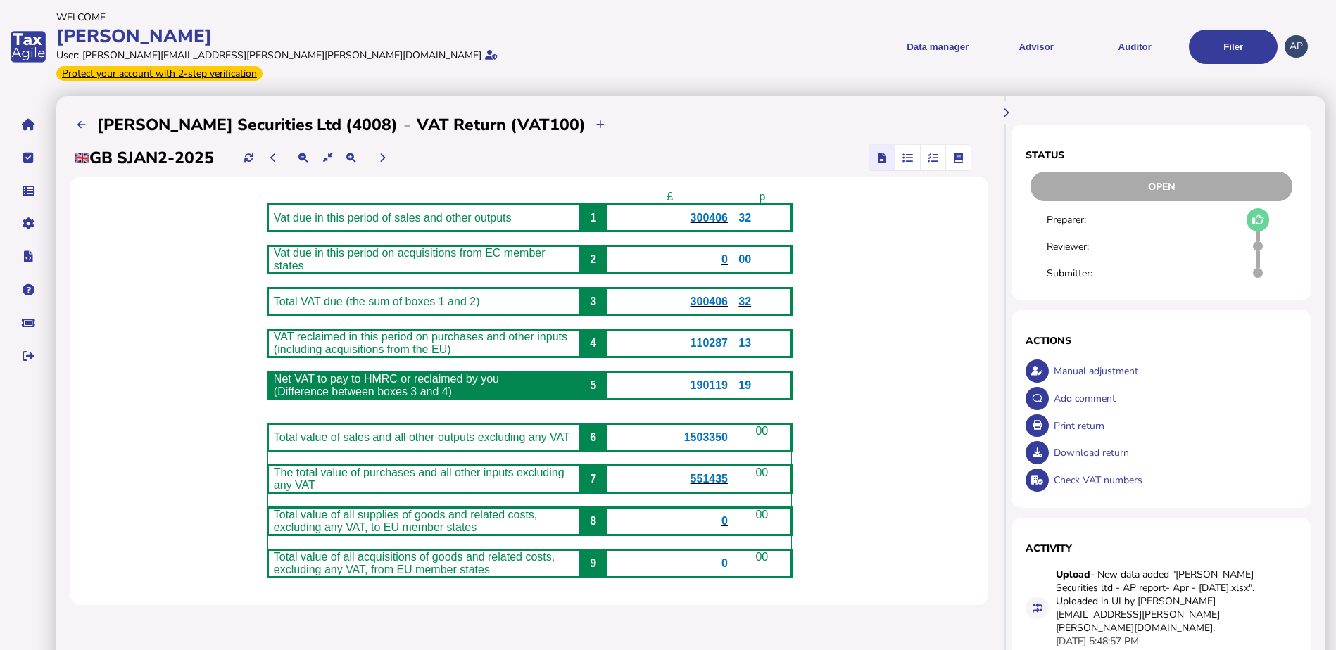
click at [912, 357] on div "£ p Vat due in this period of sales and other outputs 1 300406 32 Vat due in th…" at bounding box center [529, 391] width 918 height 429
click at [721, 435] on span "1503350" at bounding box center [706, 438] width 44 height 12
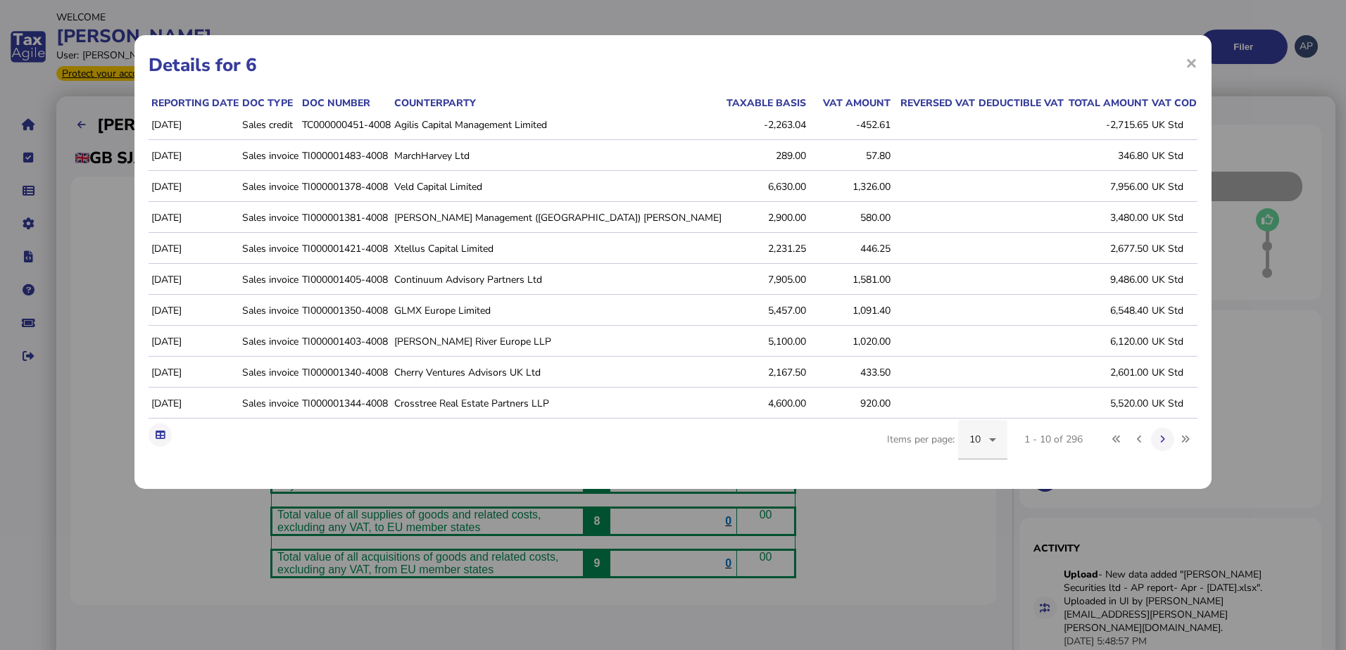
click at [994, 448] on icon at bounding box center [992, 440] width 17 height 17
click at [983, 588] on span "100" at bounding box center [978, 594] width 18 height 17
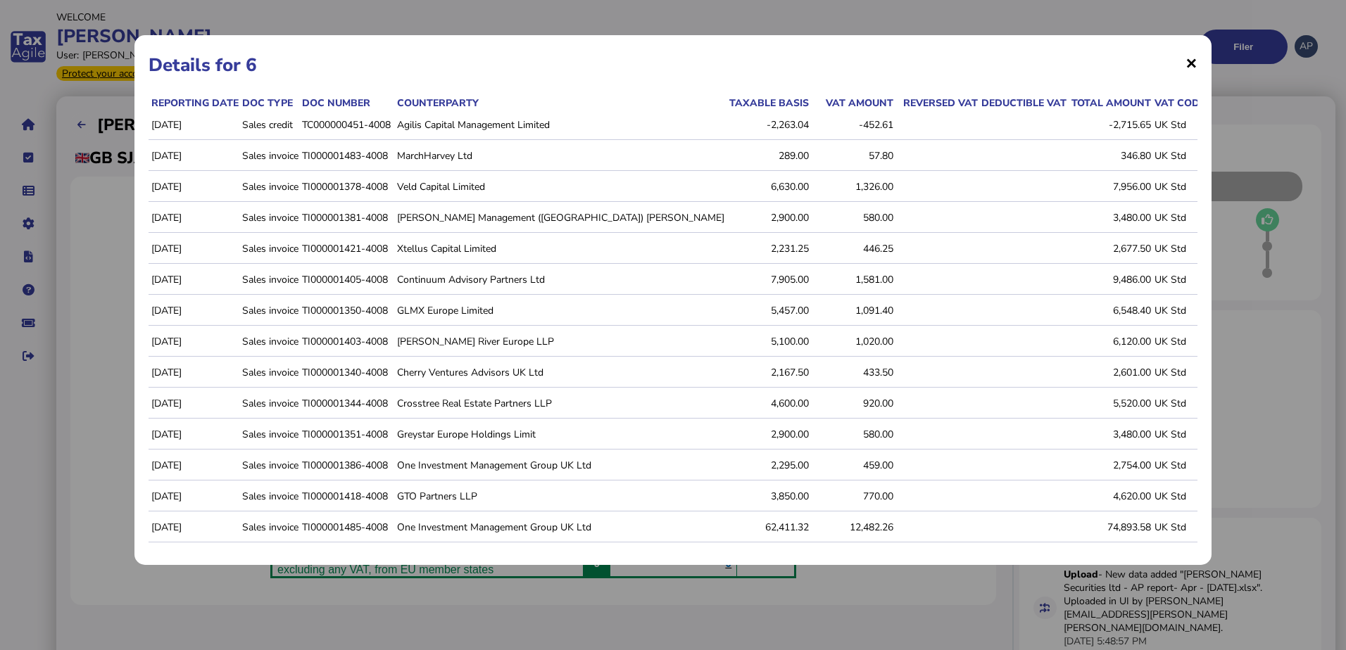
click at [1192, 64] on span "×" at bounding box center [1191, 62] width 12 height 27
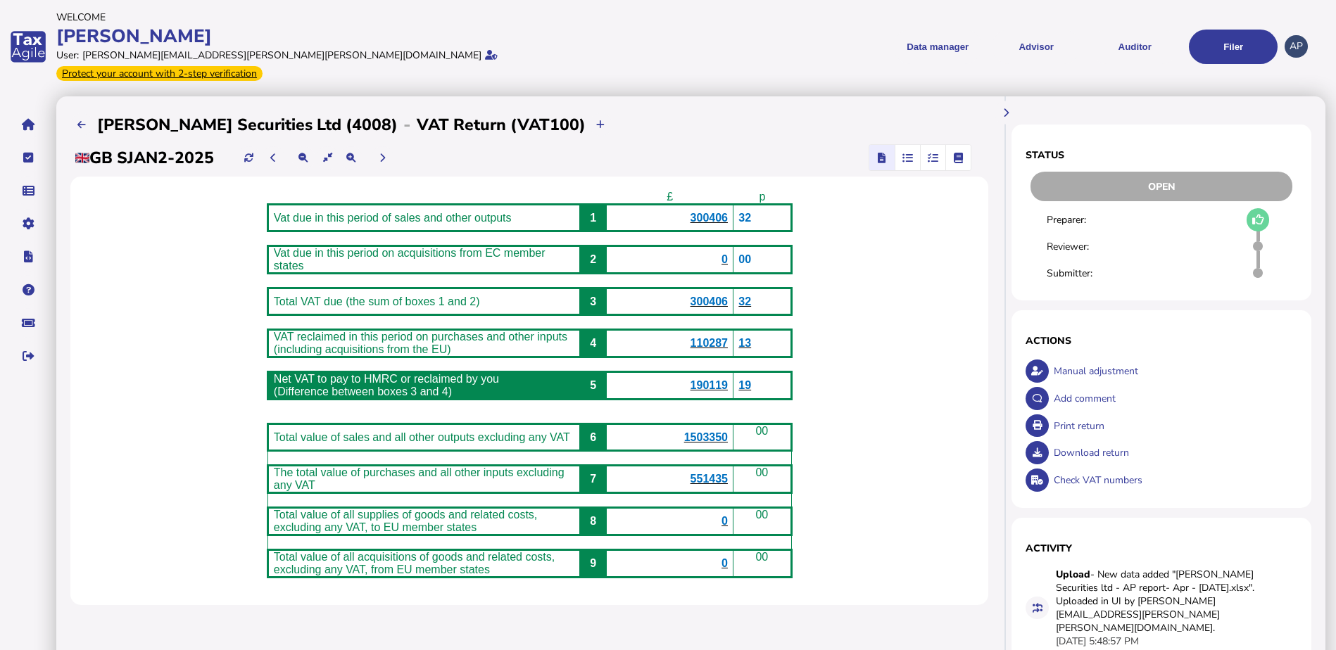
click at [928, 403] on div "£ p Vat due in this period of sales and other outputs 1 300406 32 Vat due in th…" at bounding box center [529, 391] width 918 height 429
click at [1143, 41] on button "Auditor" at bounding box center [1134, 47] width 89 height 34
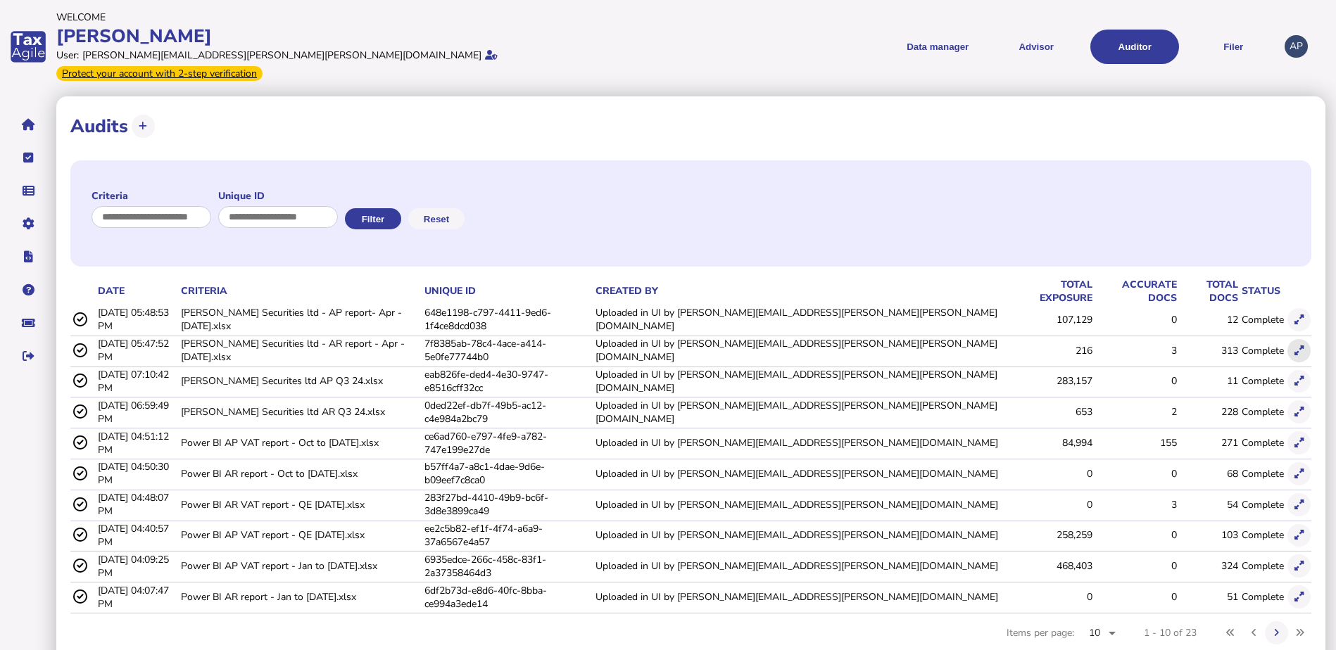
click at [1302, 346] on icon at bounding box center [1299, 350] width 9 height 9
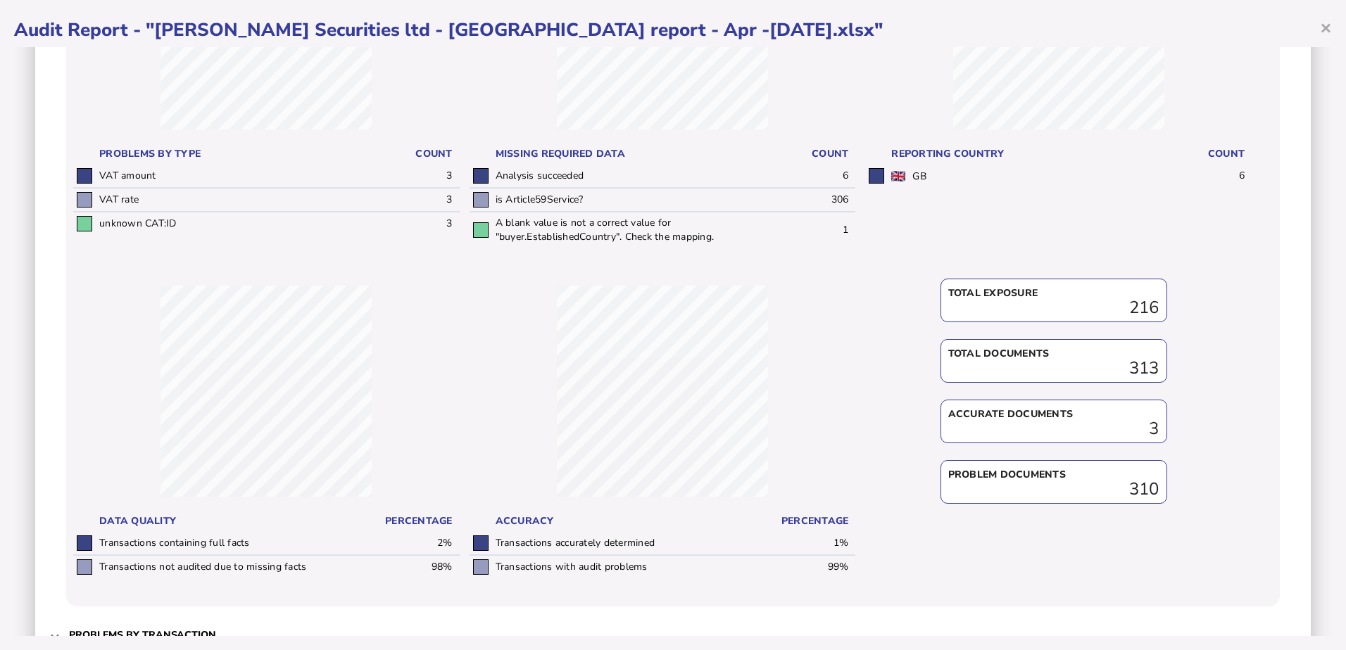
scroll to position [352, 0]
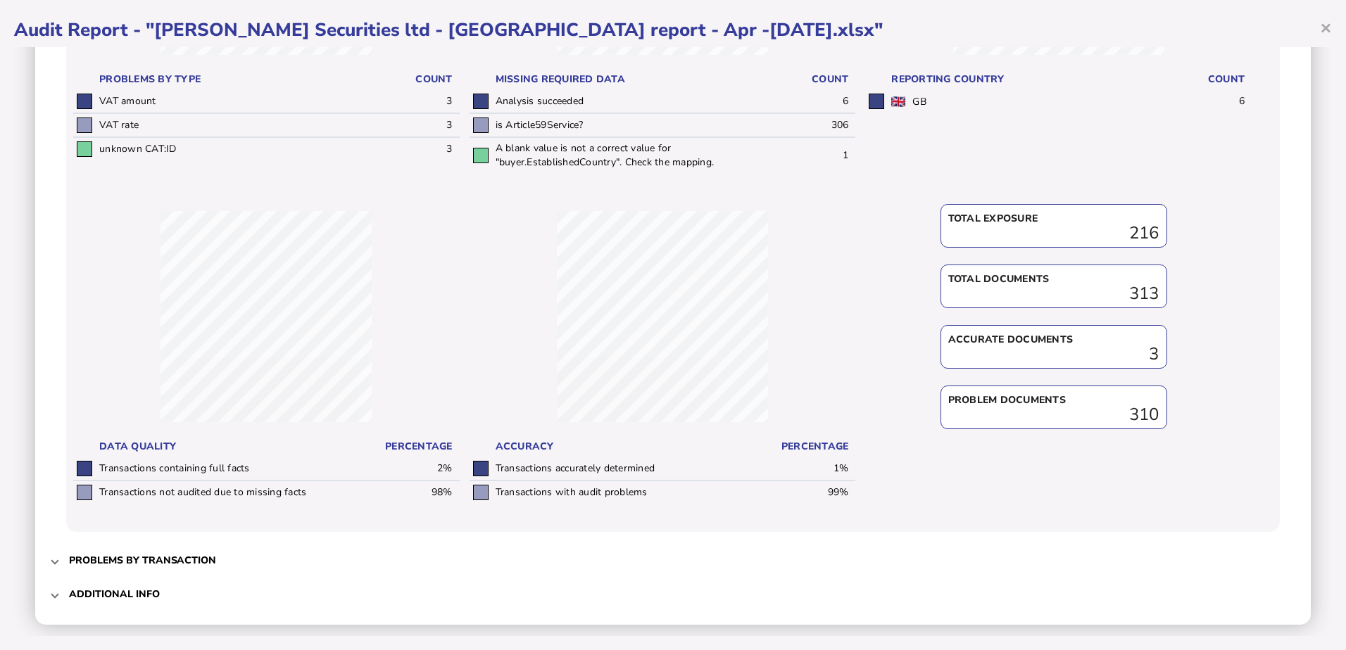
click at [61, 560] on mat-expansion-panel-header "Problems by transaction" at bounding box center [672, 560] width 1247 height 34
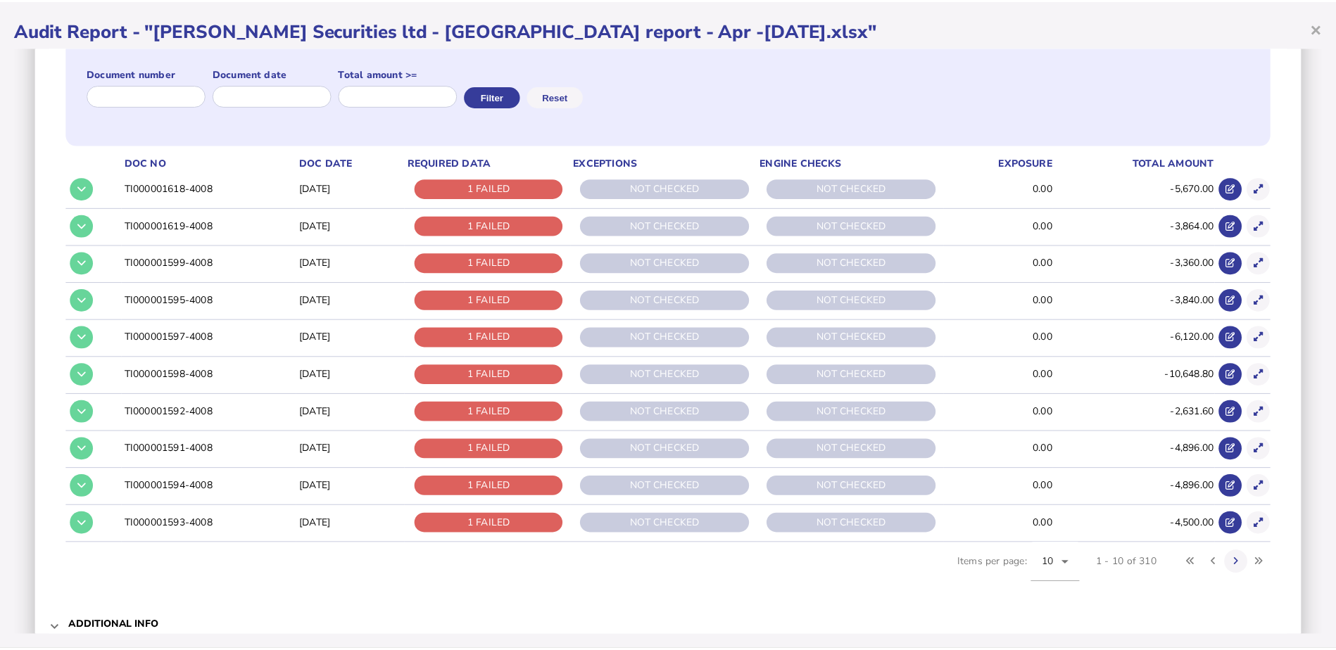
scroll to position [211, 0]
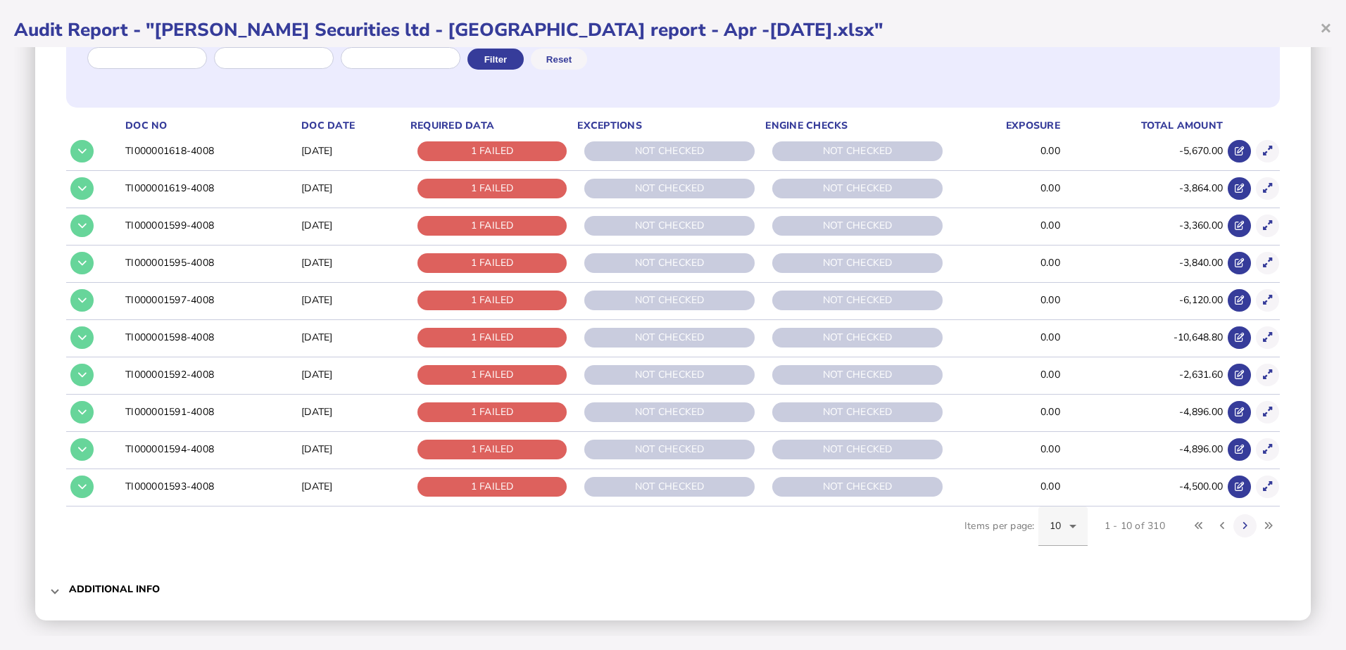
click at [1064, 522] on icon at bounding box center [1072, 526] width 17 height 17
click at [1050, 454] on span "50" at bounding box center [1045, 450] width 12 height 17
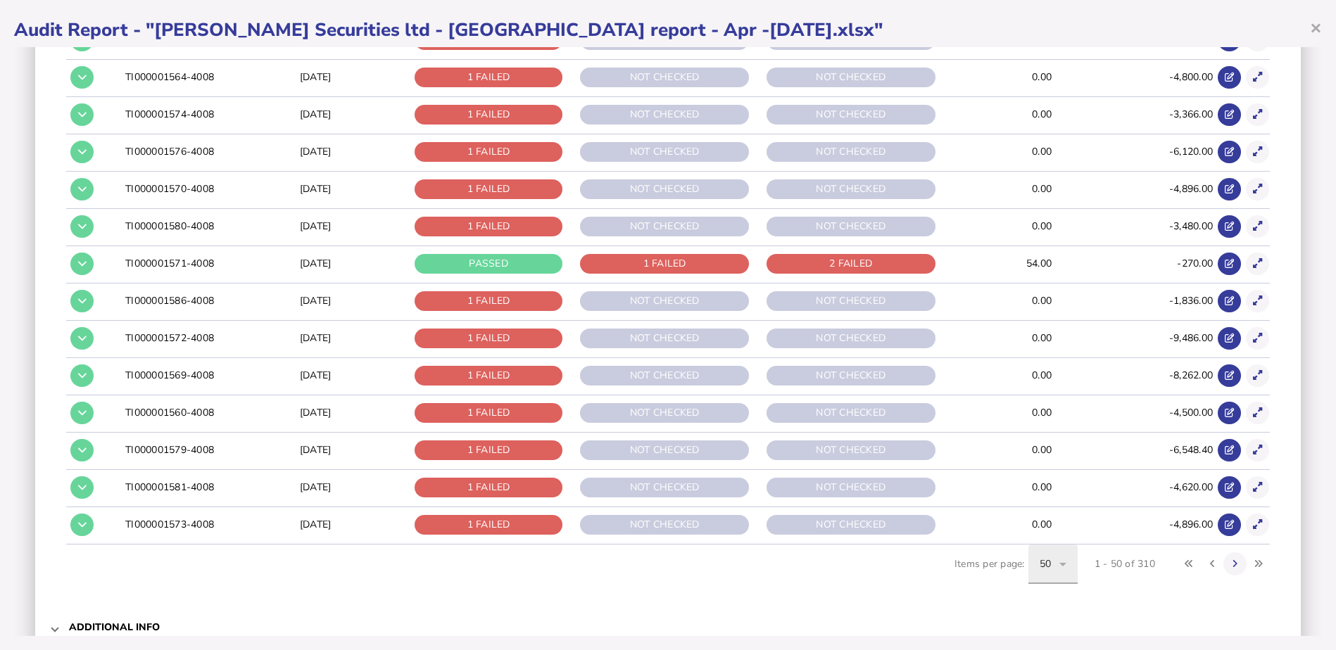
scroll to position [1709, 0]
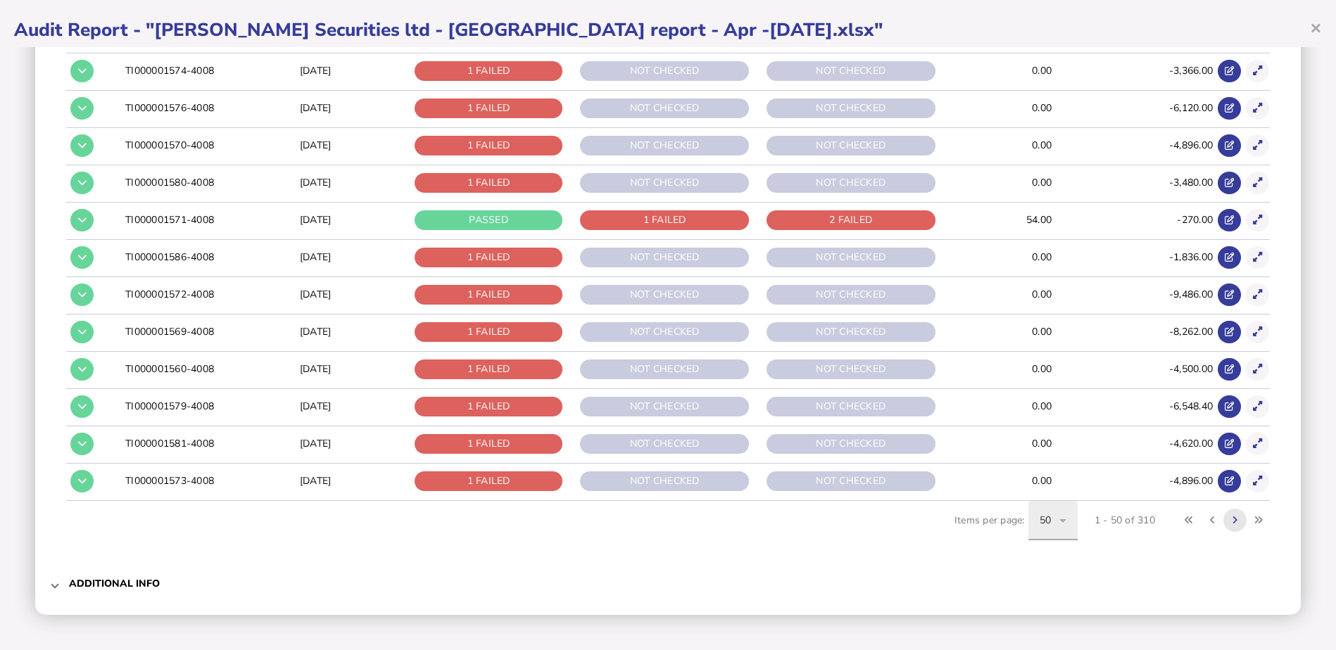
click at [1230, 519] on button at bounding box center [1234, 520] width 23 height 23
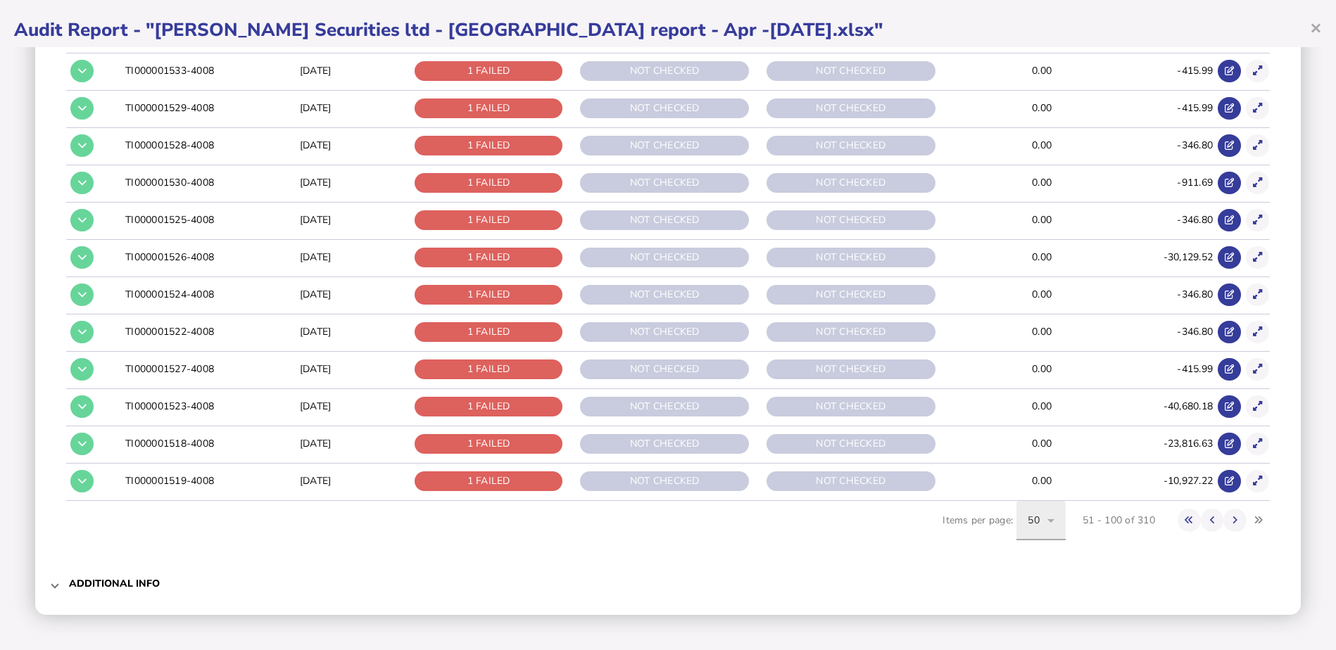
click at [1047, 521] on icon at bounding box center [1050, 522] width 7 height 4
click at [1024, 479] on span "100" at bounding box center [1026, 478] width 18 height 17
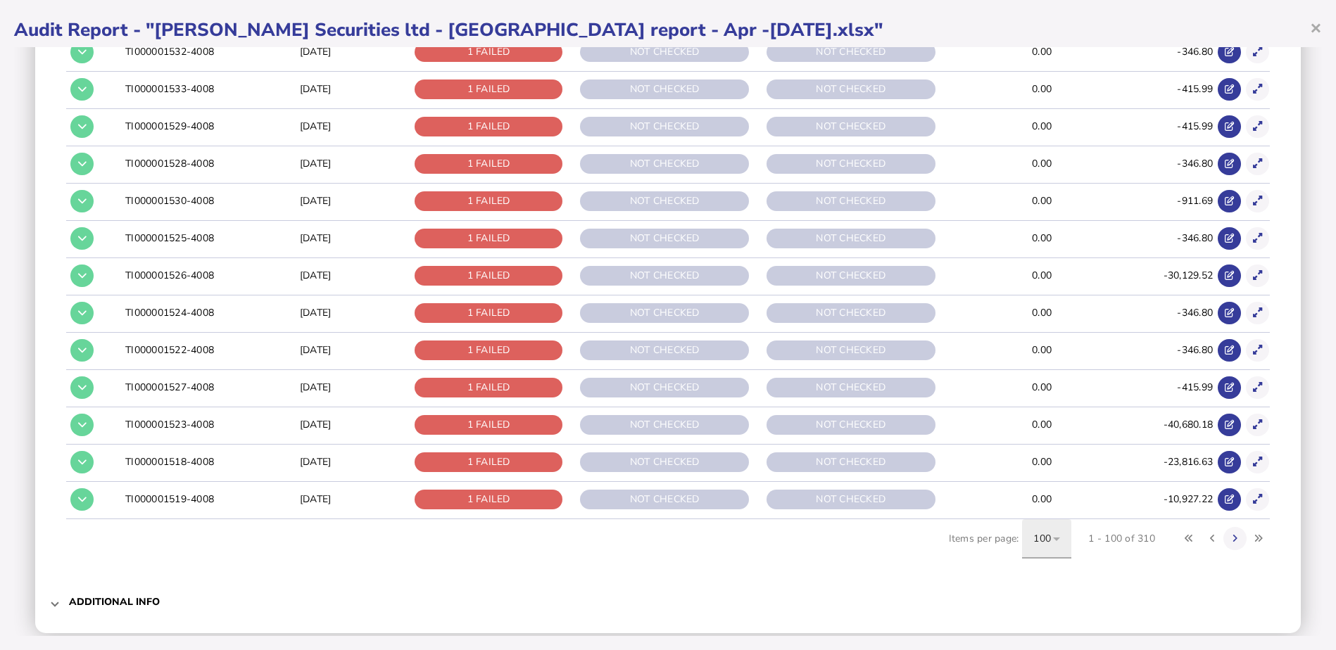
scroll to position [3575, 0]
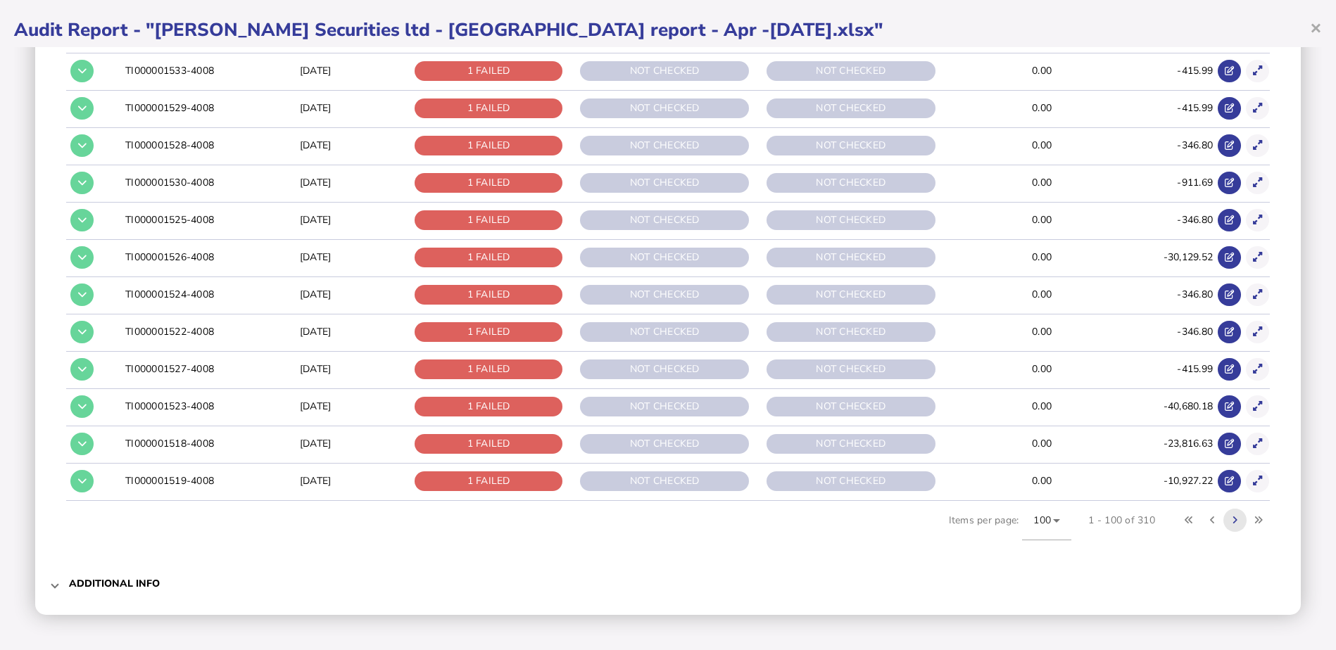
click at [1233, 521] on icon at bounding box center [1235, 520] width 5 height 9
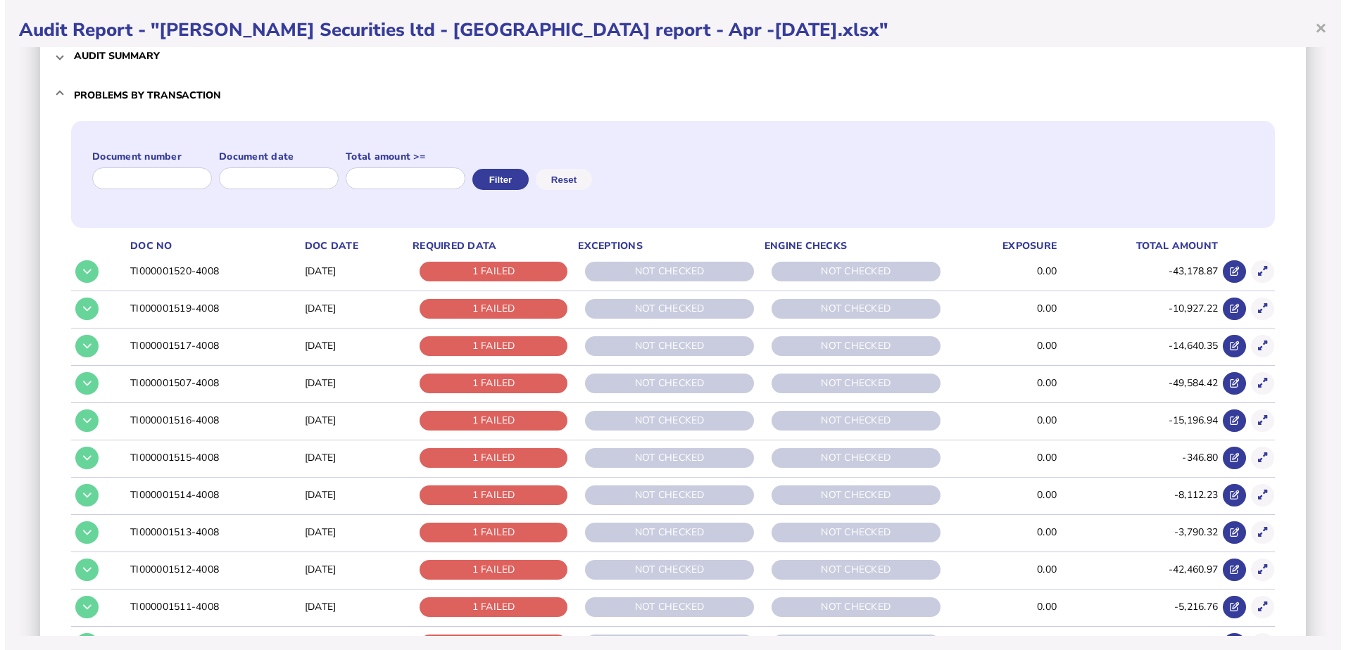
scroll to position [0, 0]
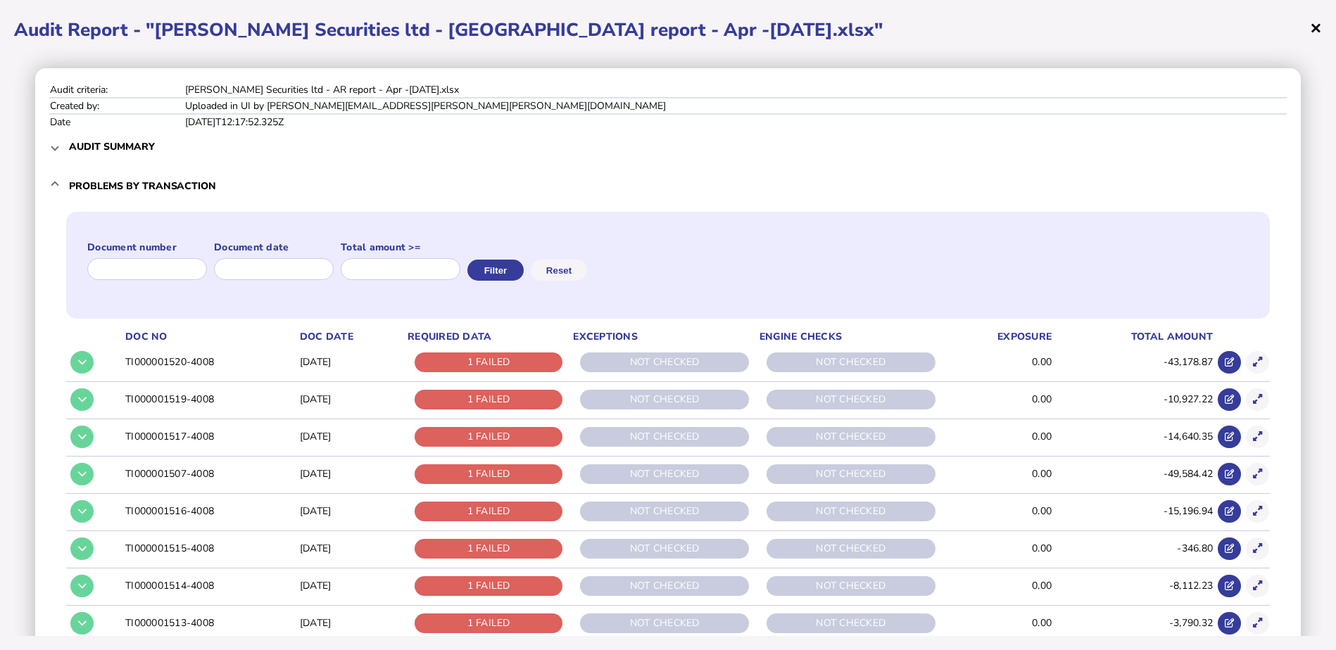
click at [1315, 30] on span "×" at bounding box center [1316, 27] width 12 height 27
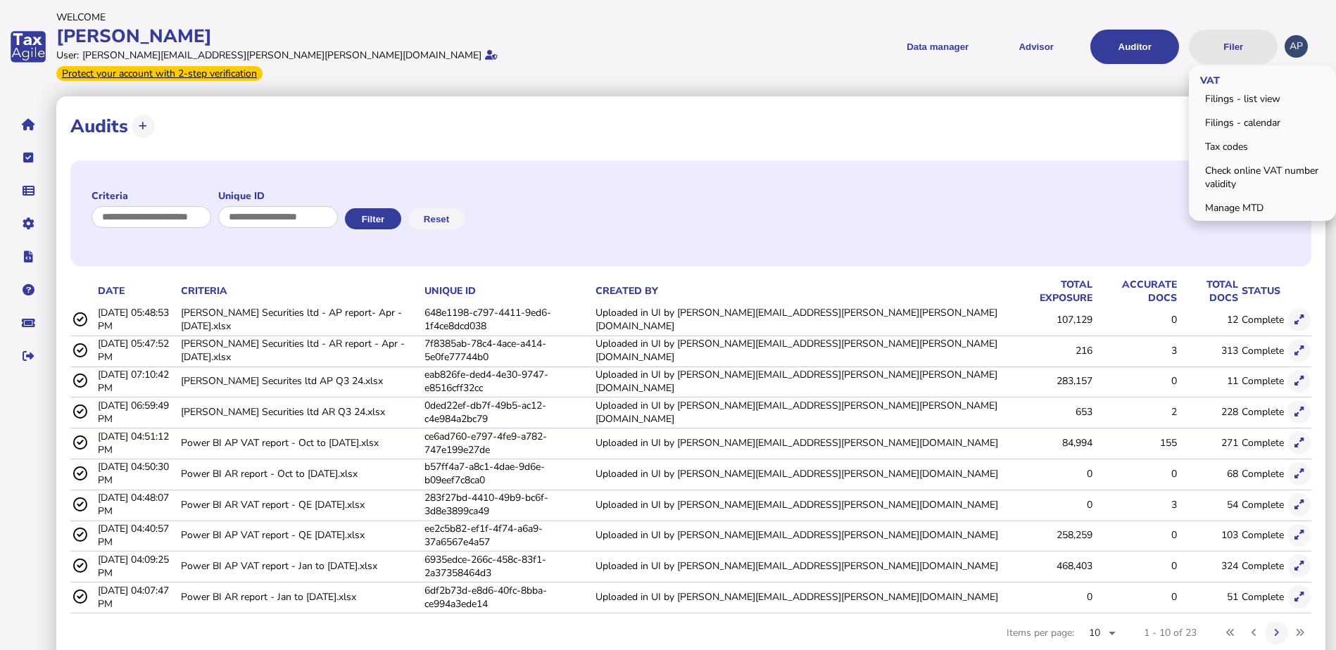
click at [1223, 51] on button "Filer" at bounding box center [1233, 47] width 89 height 34
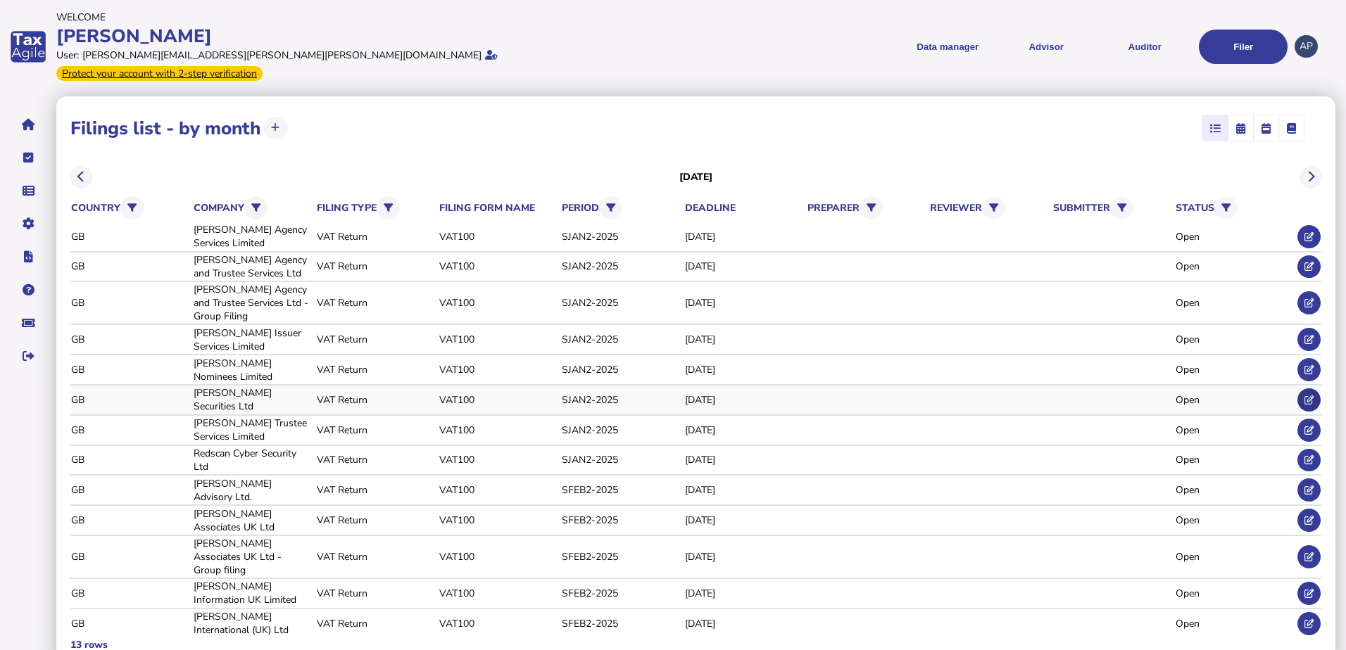
click at [1309, 396] on icon at bounding box center [1308, 400] width 9 height 9
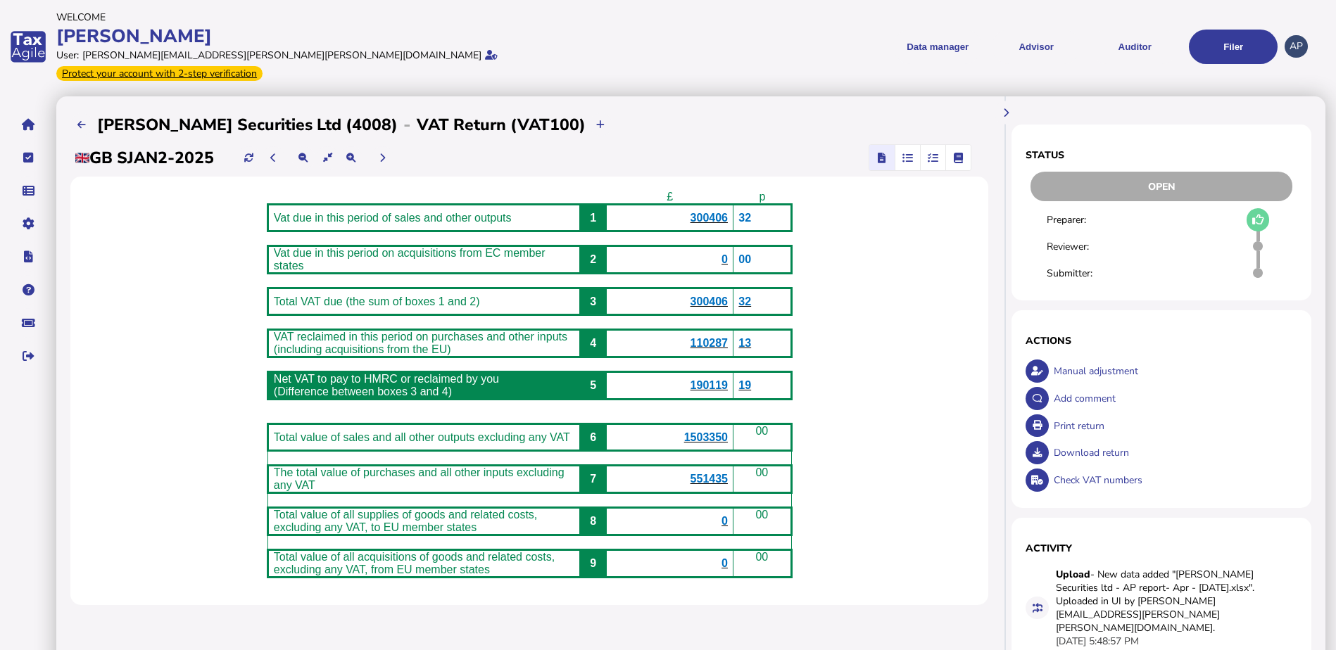
click at [720, 434] on span "1503350" at bounding box center [706, 438] width 44 height 12
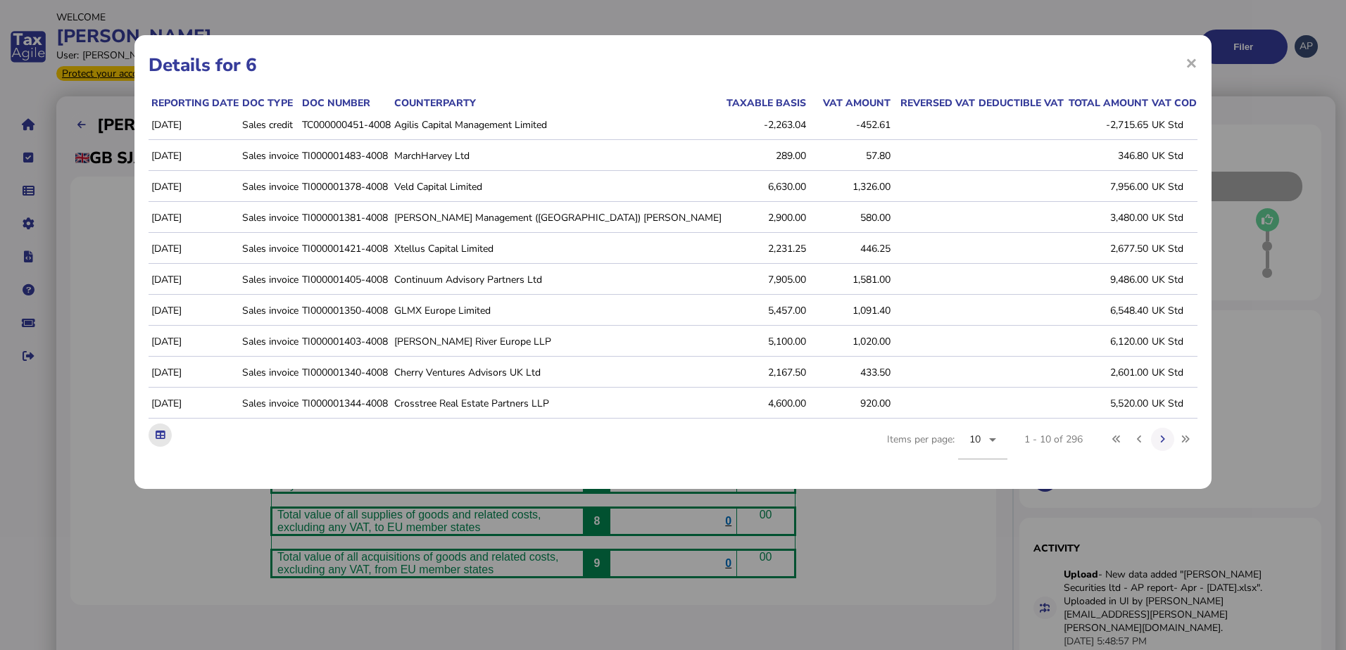
click at [163, 440] on icon at bounding box center [160, 435] width 9 height 9
click at [1250, 110] on div "× Details for 6 Reporting date Doc type Doc number Counterparty Taxable basis V…" at bounding box center [673, 325] width 1346 height 650
click at [1191, 61] on span "×" at bounding box center [1191, 62] width 12 height 27
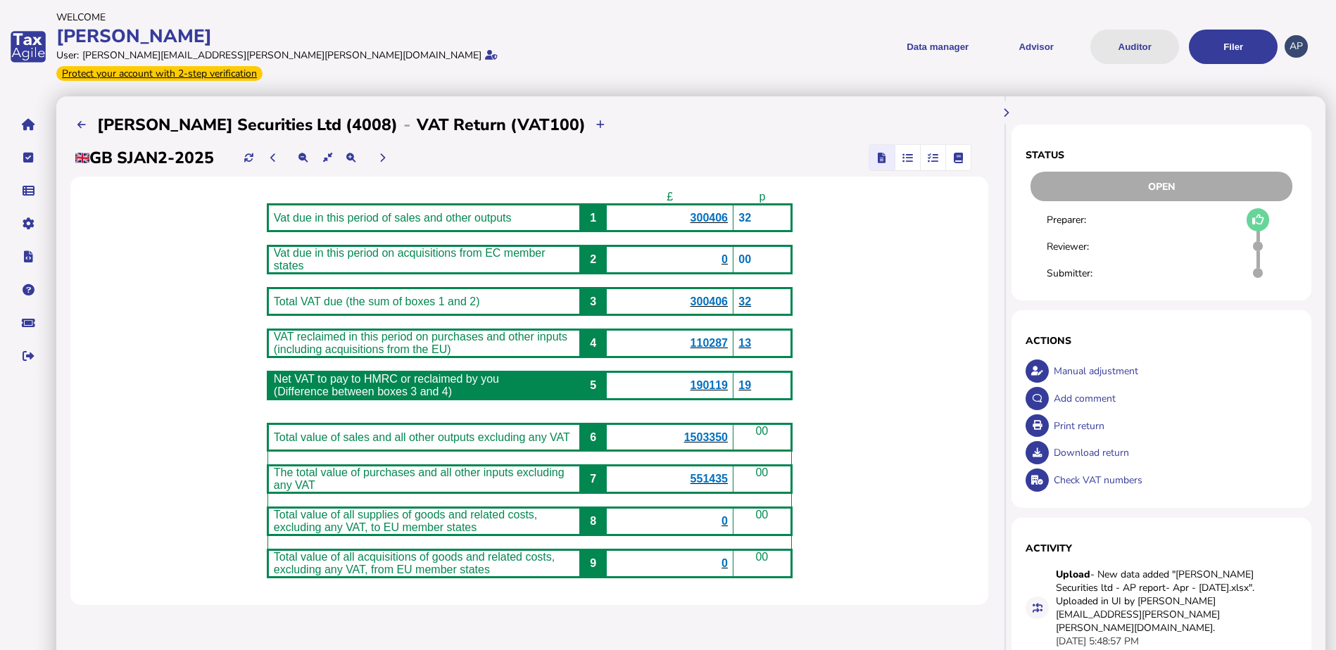
click at [1147, 47] on button "Auditor" at bounding box center [1134, 47] width 89 height 34
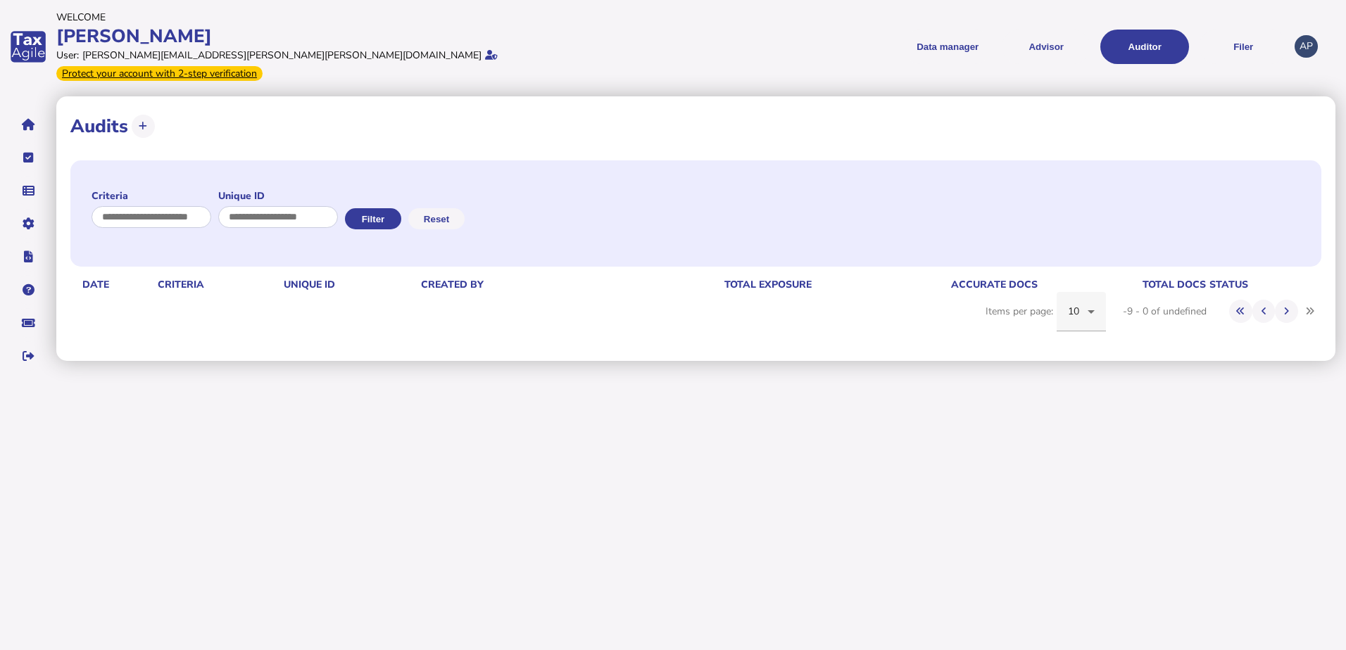
click at [1094, 303] on icon at bounding box center [1091, 311] width 17 height 17
click at [1074, 413] on mat-option "50" at bounding box center [1081, 405] width 49 height 34
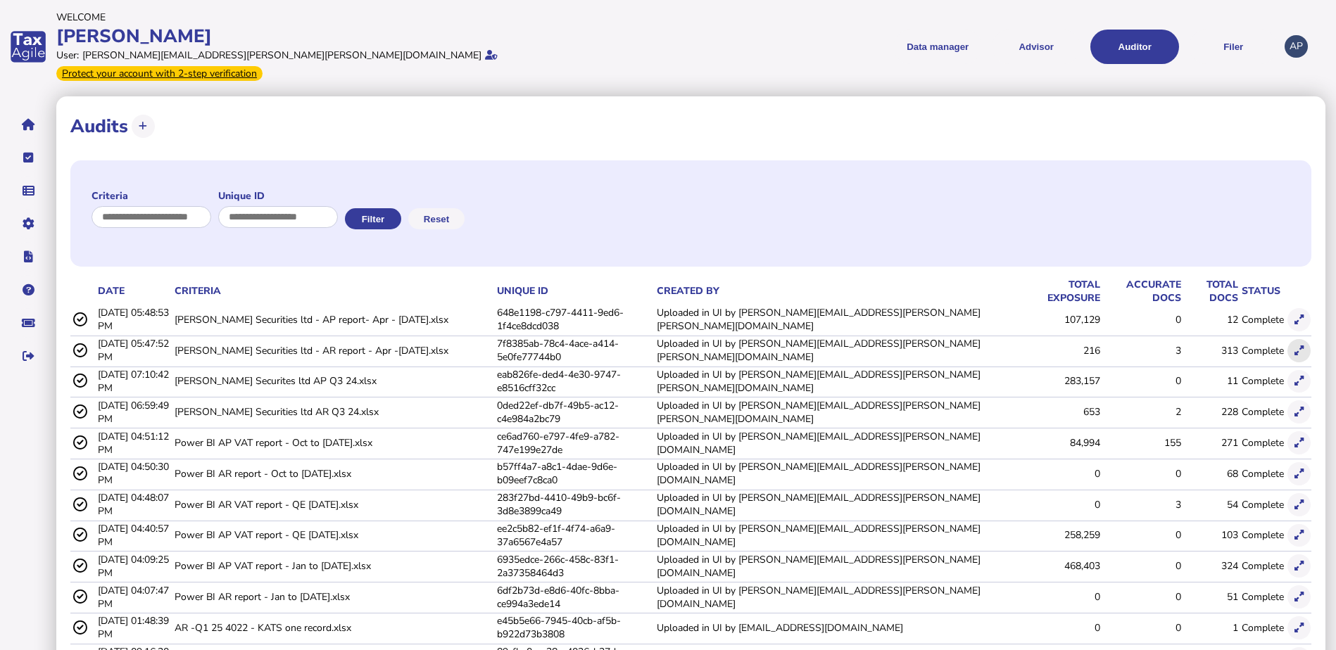
click at [1299, 346] on icon at bounding box center [1299, 350] width 9 height 9
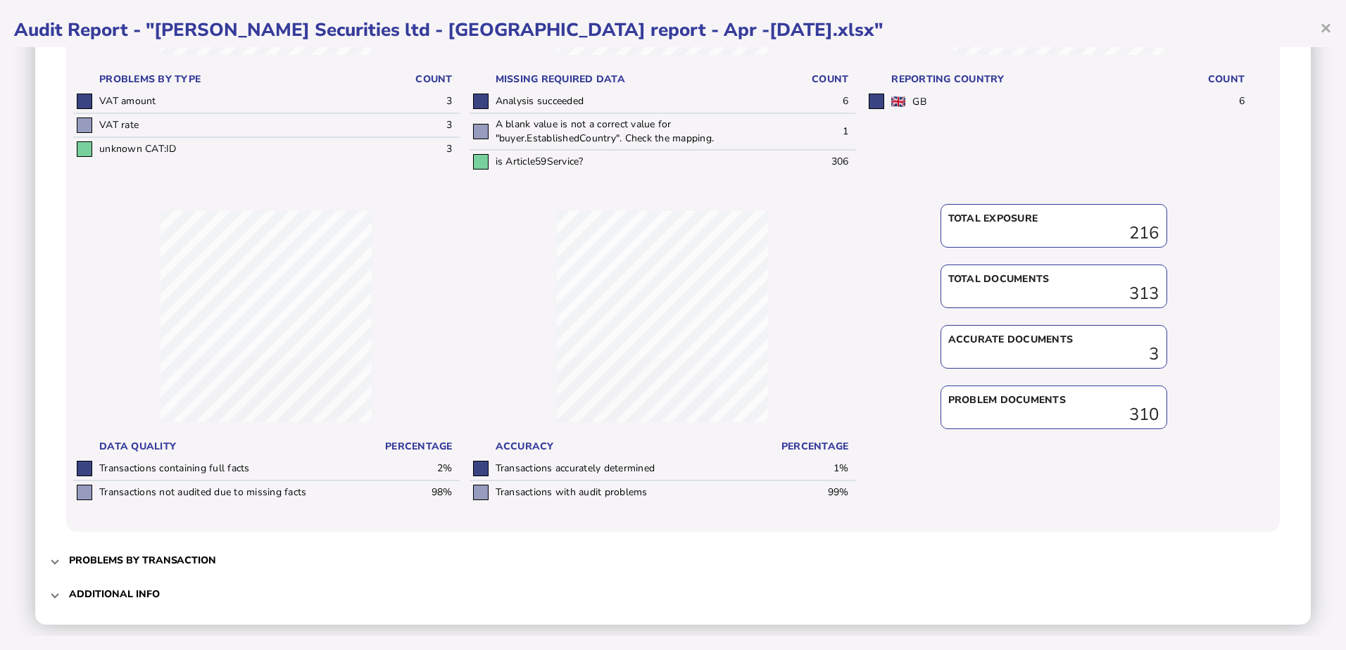
scroll to position [362, 0]
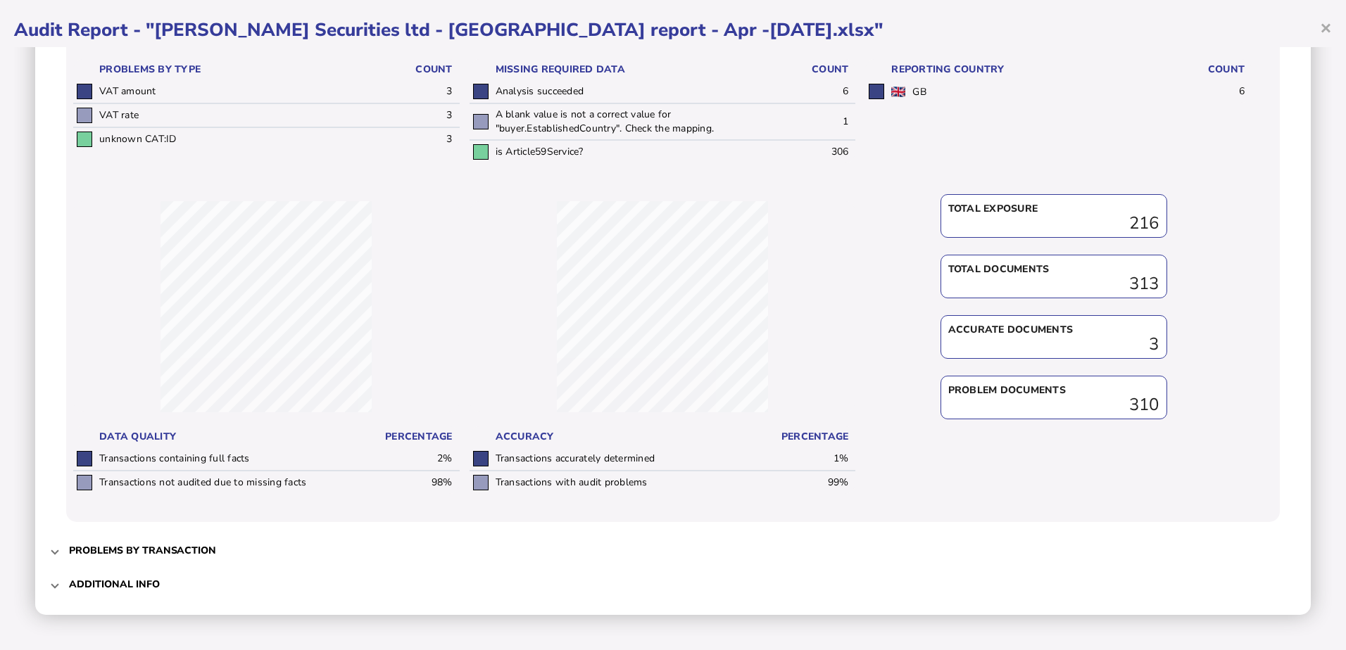
click at [51, 587] on mat-expansion-panel-header "Additional info" at bounding box center [672, 584] width 1247 height 34
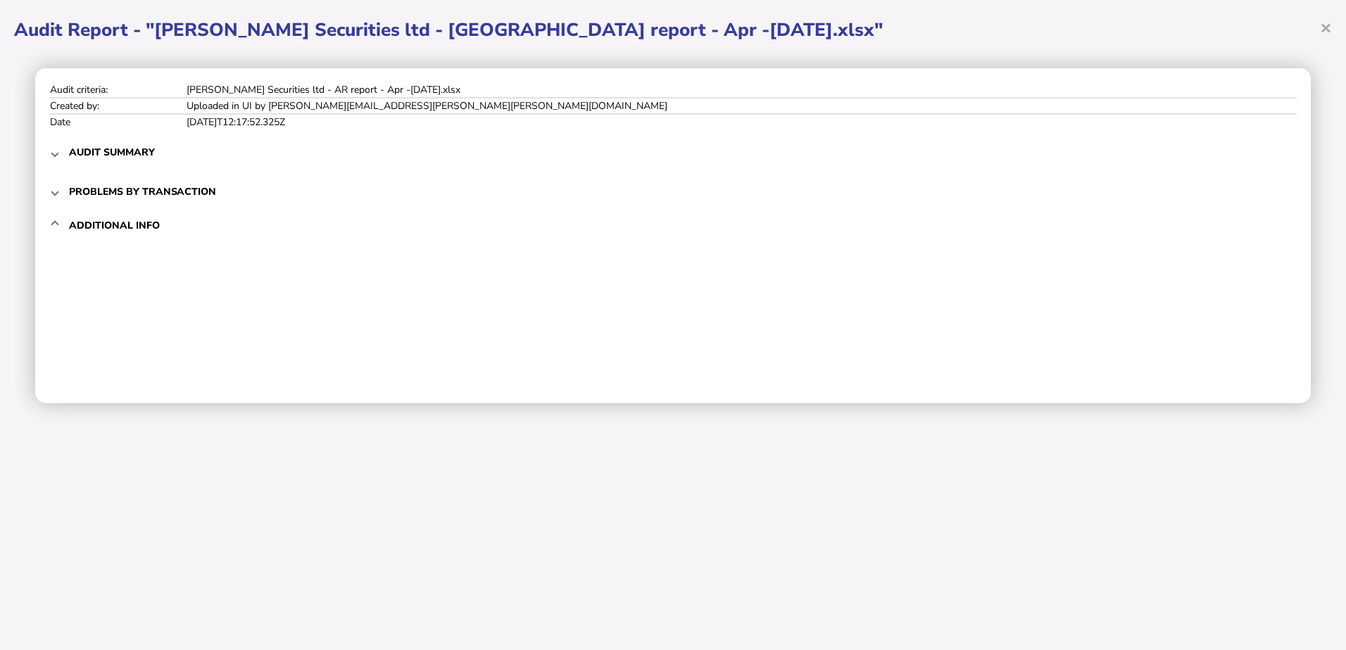
scroll to position [0, 0]
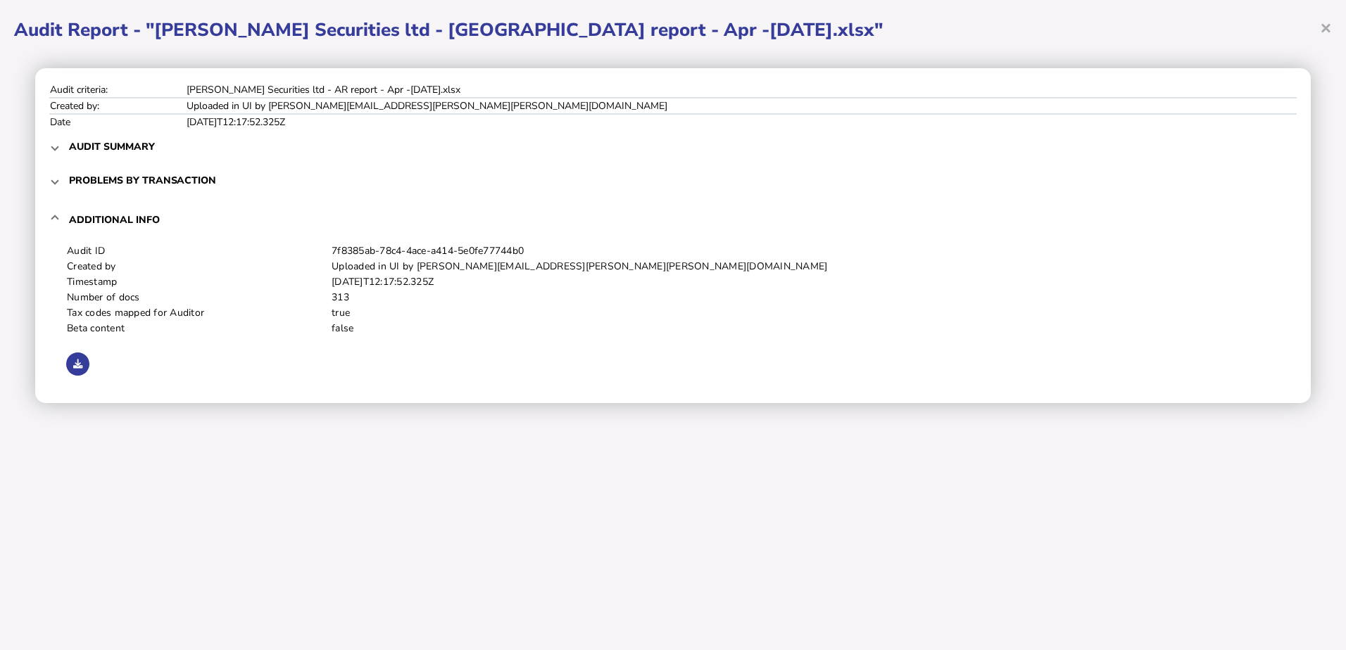
click at [63, 176] on mat-expansion-panel-header "Problems by transaction" at bounding box center [672, 180] width 1247 height 34
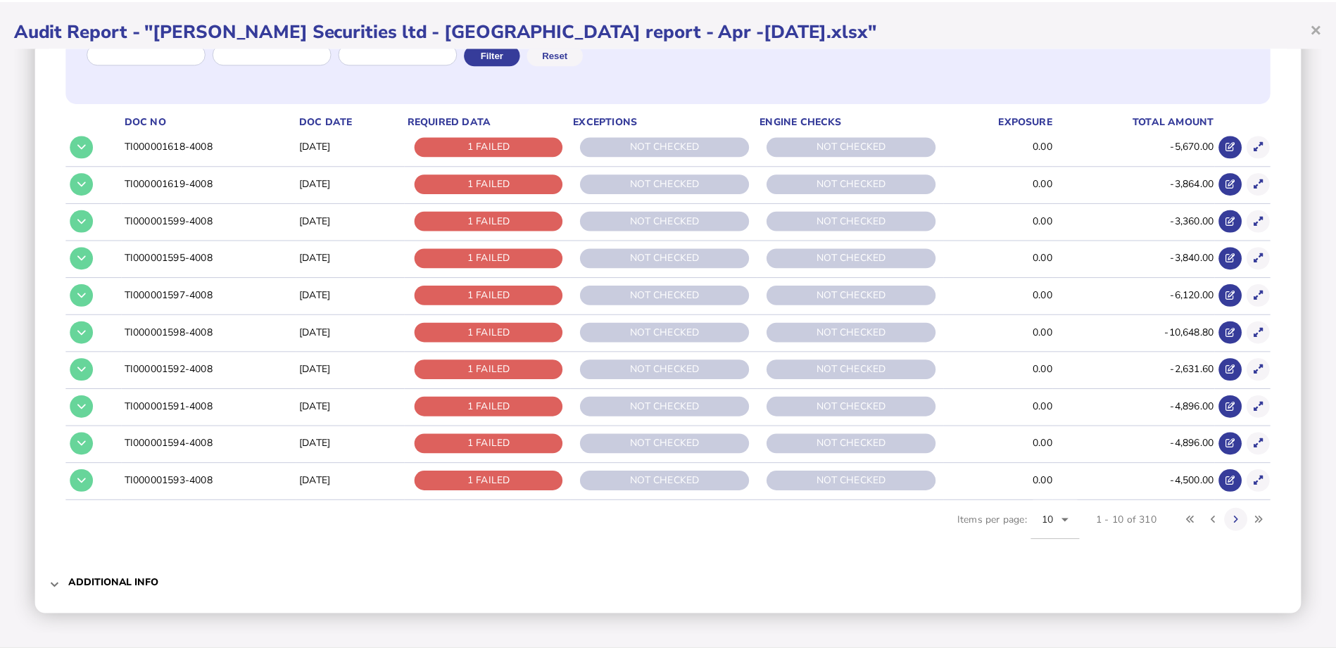
scroll to position [217, 0]
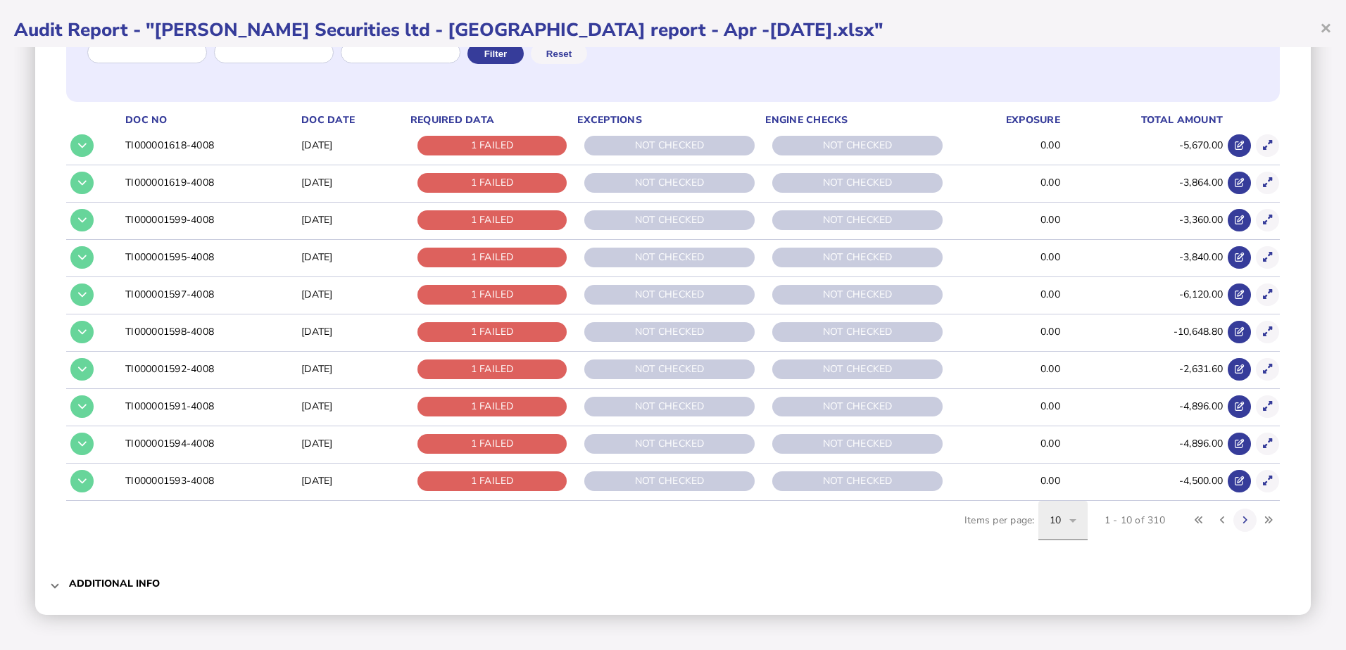
click at [1064, 524] on icon at bounding box center [1072, 520] width 17 height 17
click at [1051, 477] on span "100" at bounding box center [1048, 478] width 18 height 17
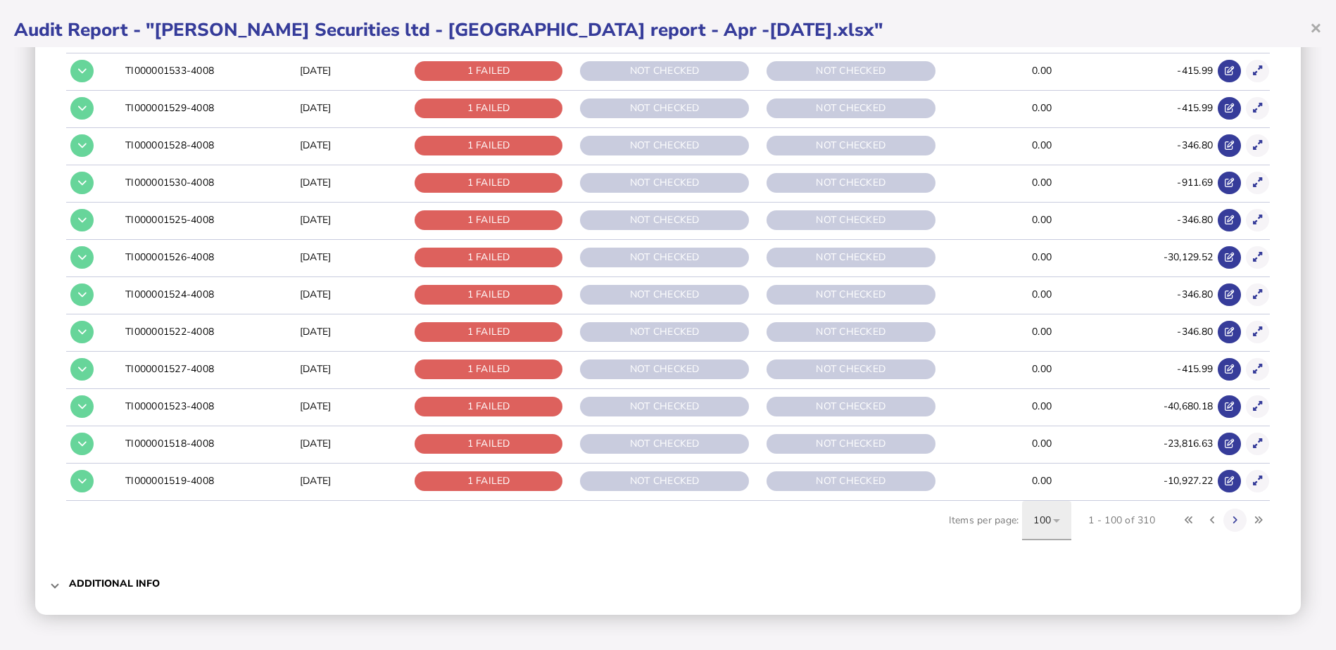
scroll to position [352, 0]
click at [1233, 522] on icon at bounding box center [1235, 520] width 5 height 9
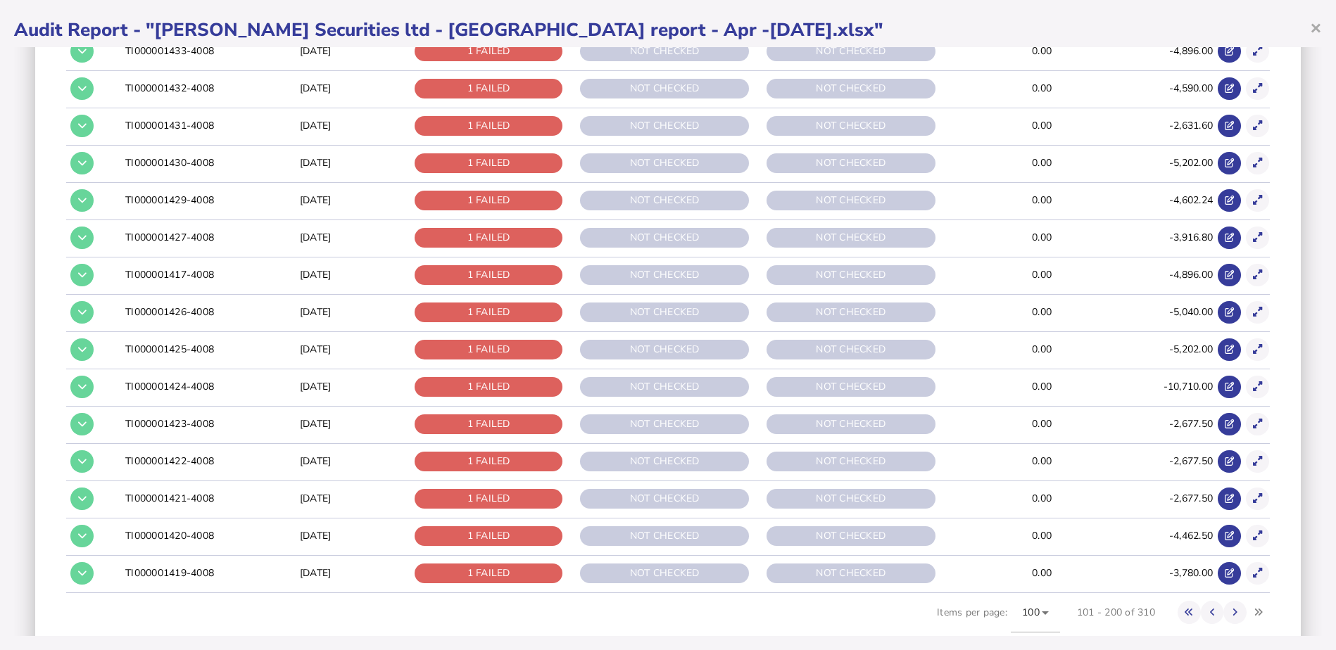
scroll to position [3575, 0]
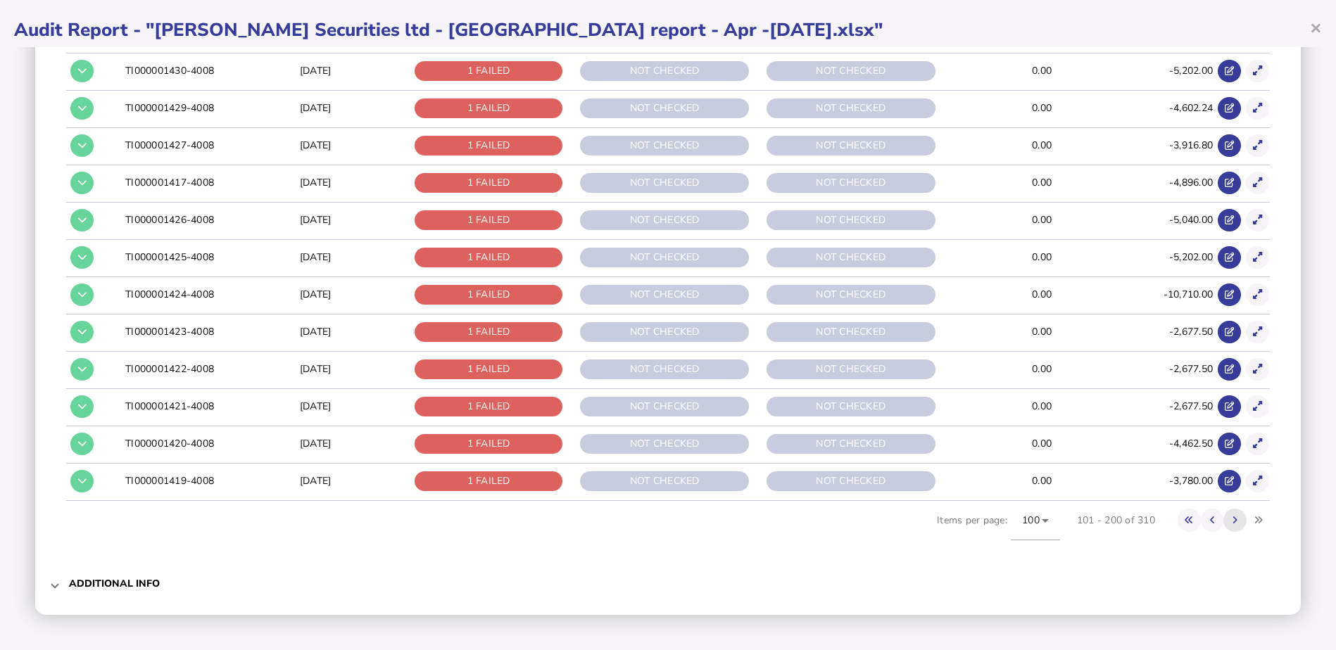
click at [1223, 522] on button at bounding box center [1234, 520] width 23 height 23
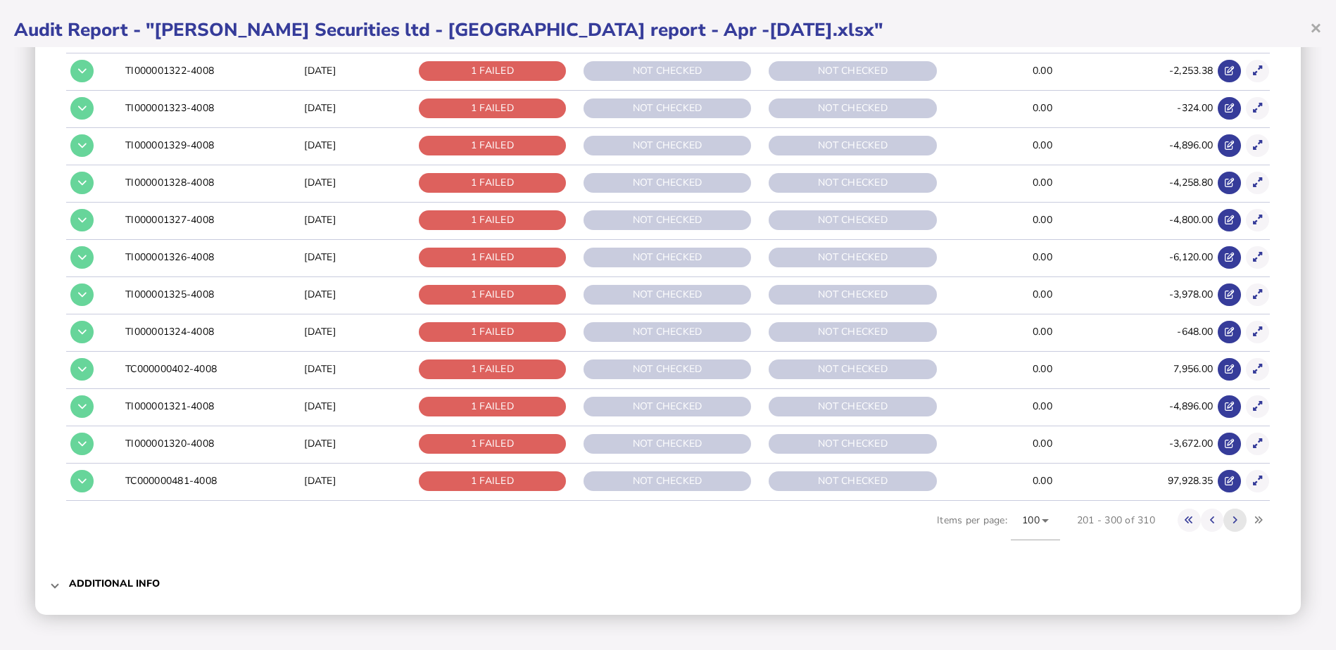
click at [1233, 522] on icon at bounding box center [1235, 520] width 5 height 9
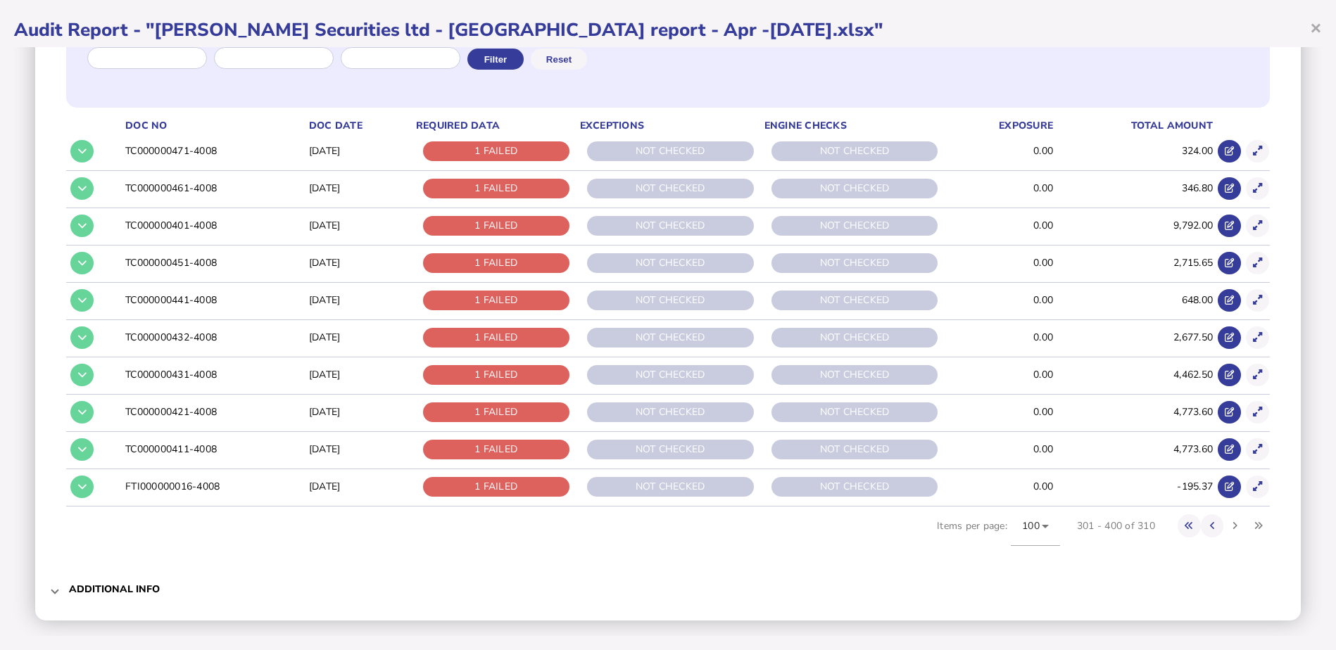
scroll to position [0, 0]
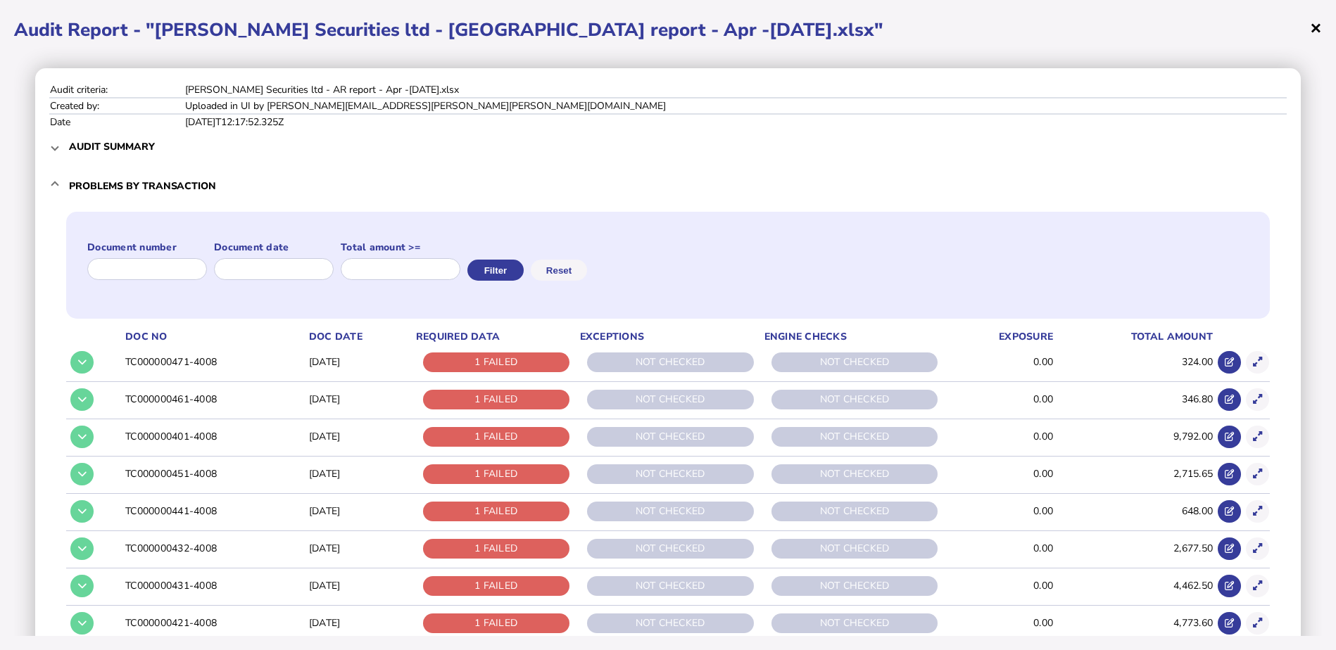
click at [1316, 28] on span "×" at bounding box center [1316, 27] width 12 height 27
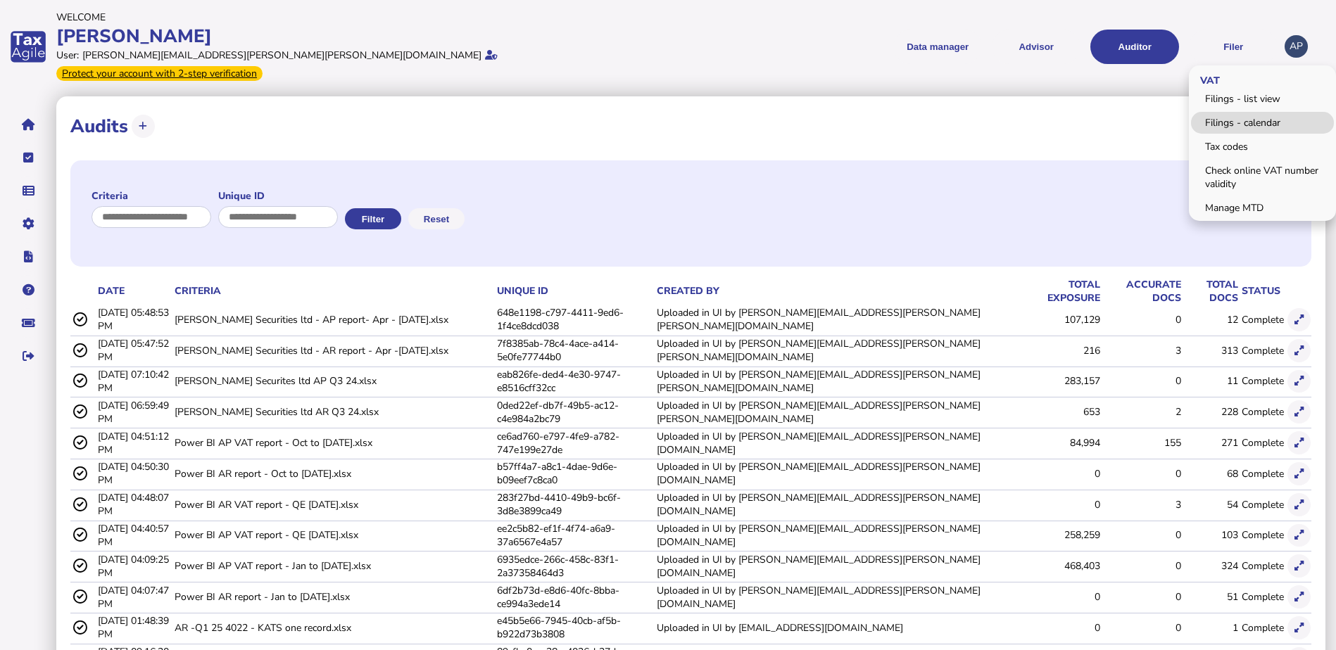
click at [1228, 113] on link "Filings - calendar" at bounding box center [1262, 123] width 143 height 22
select select "**********"
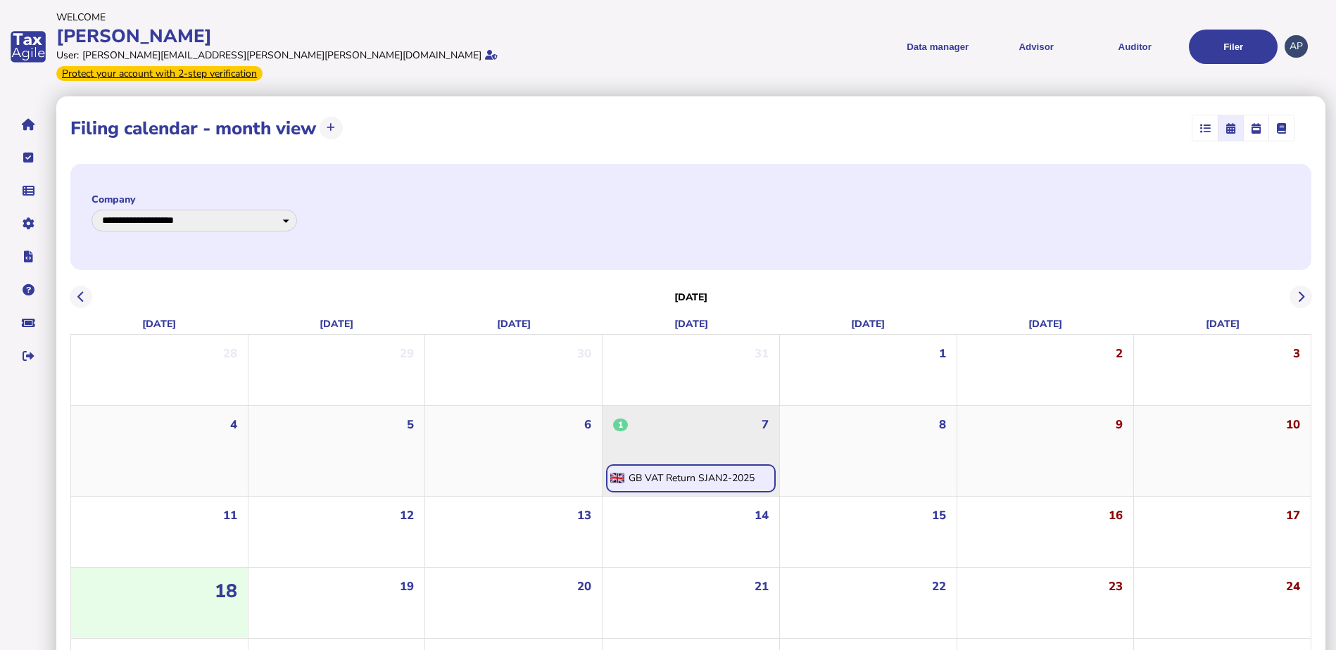
click at [724, 472] on div "GB VAT Return SJAN2-2025" at bounding box center [692, 478] width 126 height 13
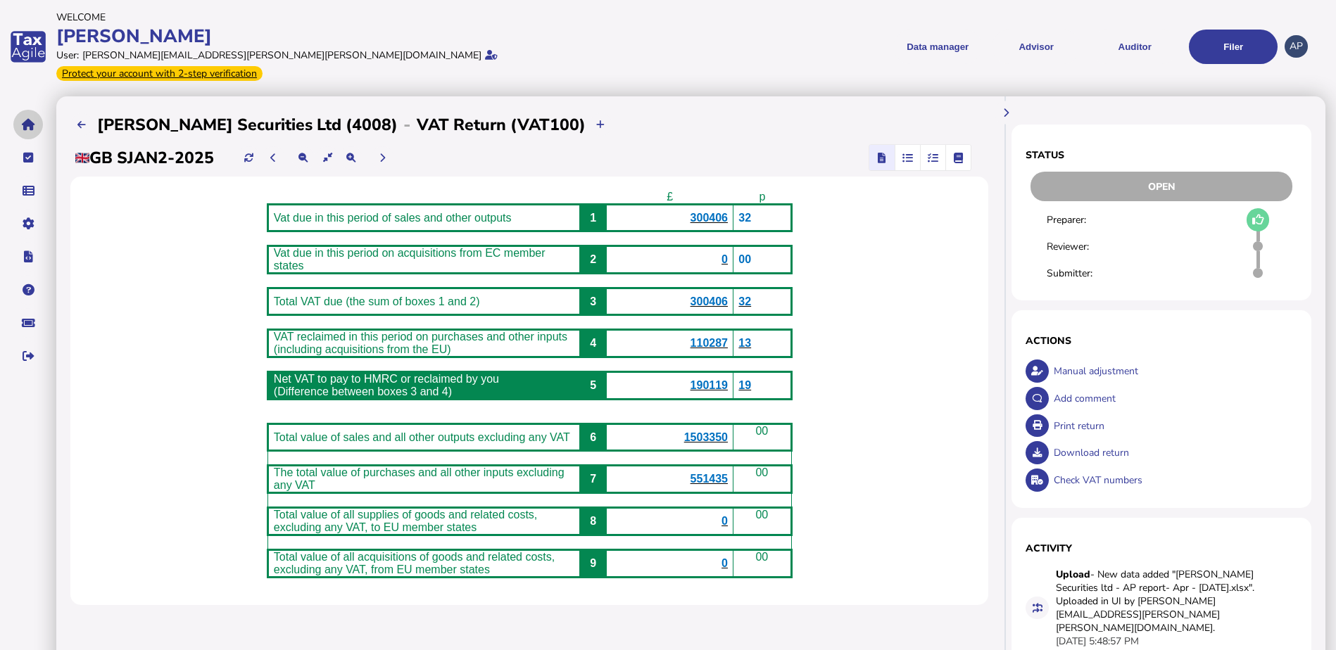
click at [31, 115] on button "navigate application pages" at bounding box center [28, 125] width 30 height 30
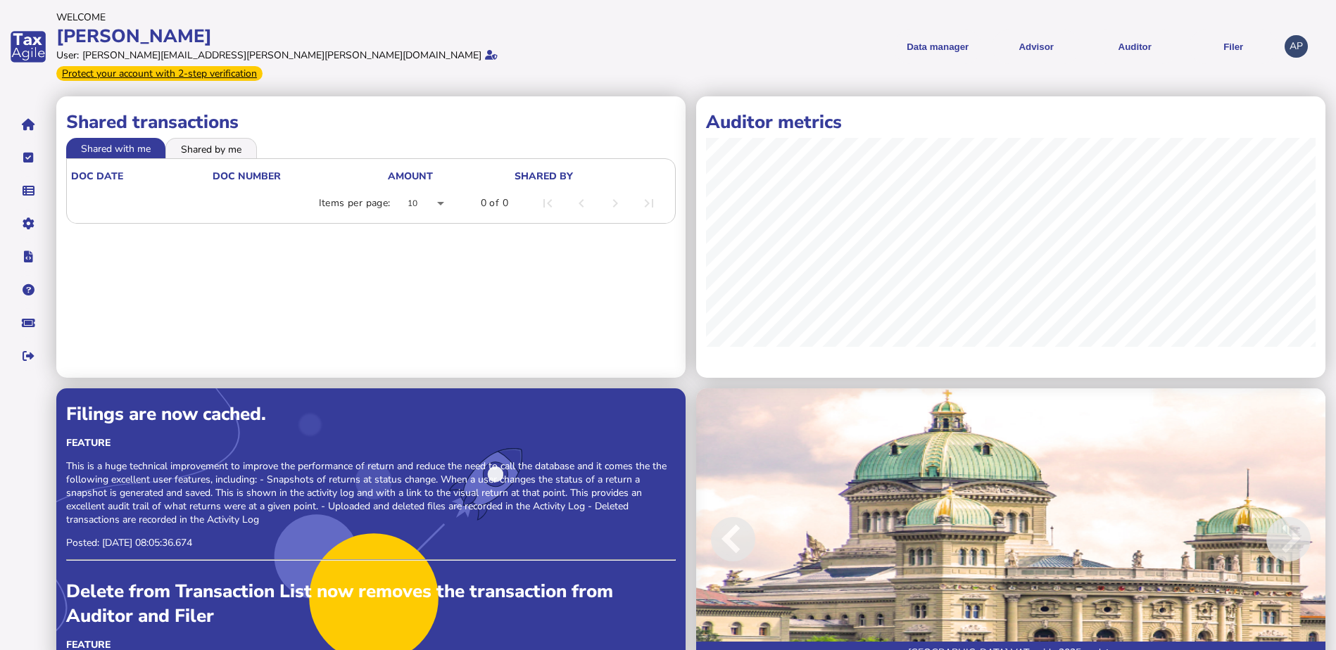
click at [207, 139] on li "Shared by me" at bounding box center [211, 148] width 92 height 20
click at [145, 138] on li "Shared with me" at bounding box center [116, 148] width 101 height 20
